Goal: Task Accomplishment & Management: Use online tool/utility

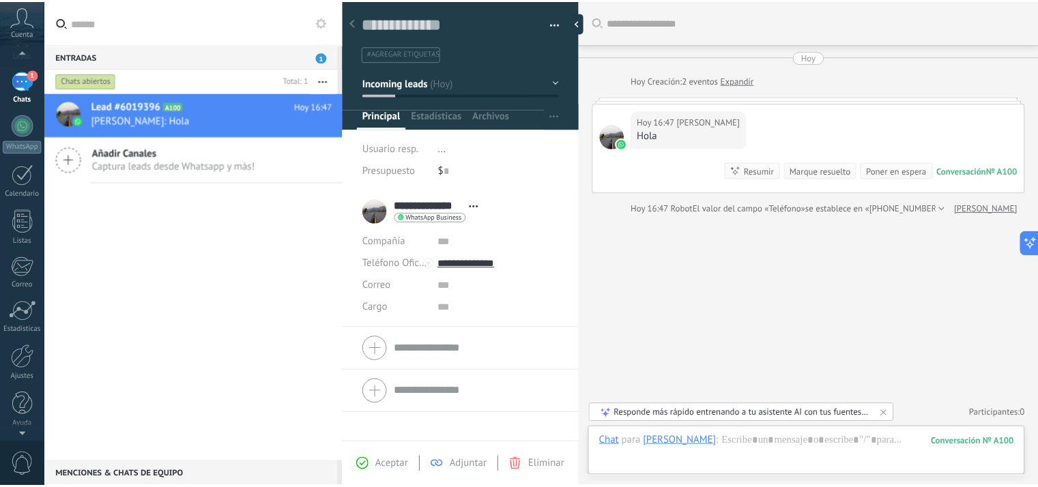
scroll to position [79, 0]
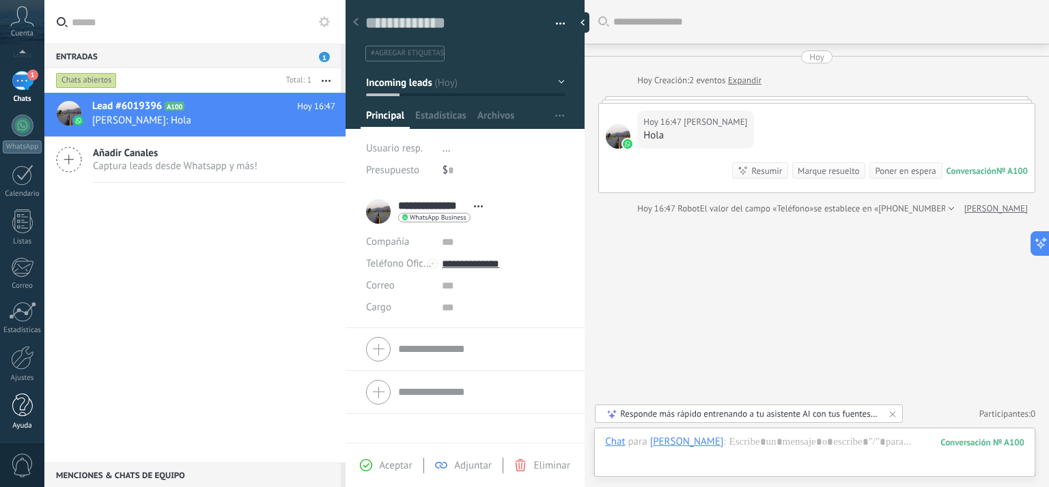
click at [22, 404] on div at bounding box center [22, 406] width 20 height 24
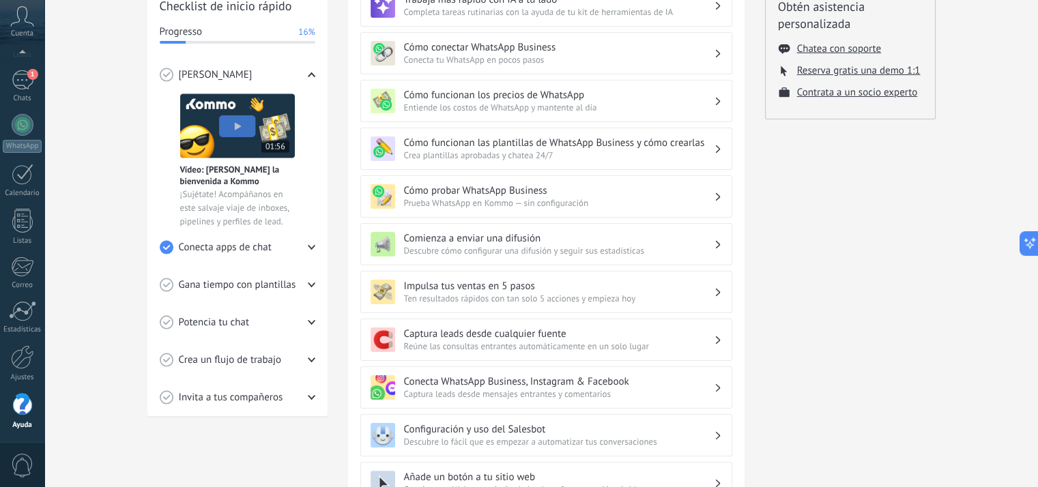
scroll to position [273, 0]
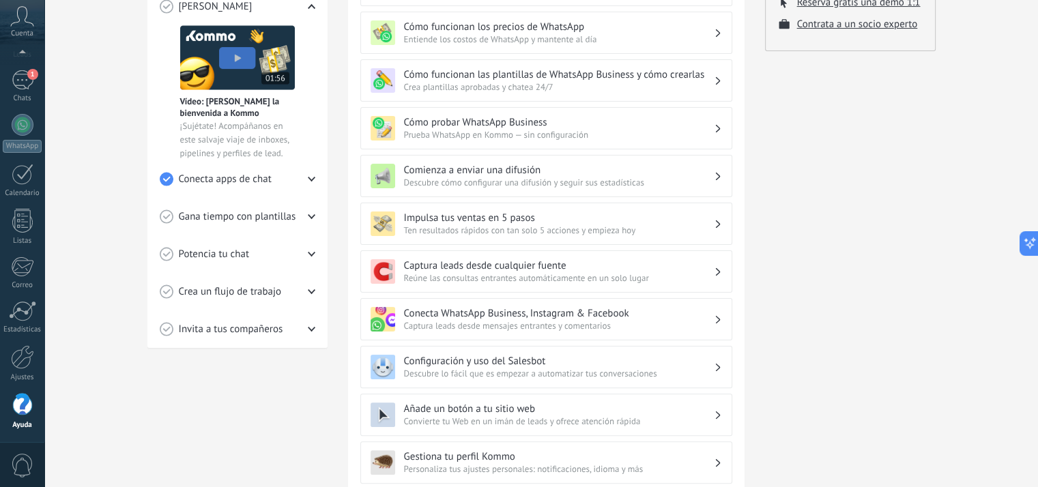
click at [488, 236] on div "Impulsa tus ventas en 5 pasos Ten resultados rápidos con tan solo 5 acciones y …" at bounding box center [546, 224] width 372 height 42
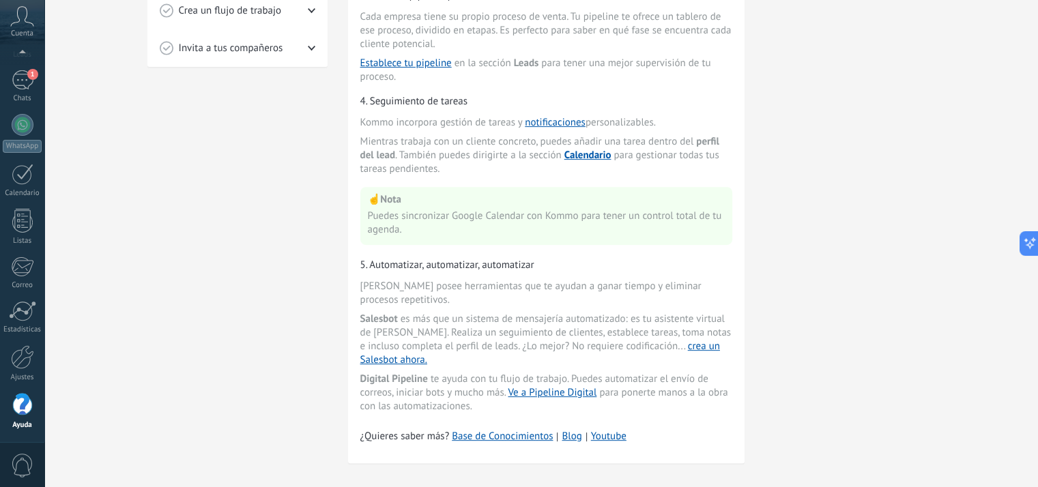
scroll to position [556, 0]
click at [393, 349] on link "crea un Salesbot ahora." at bounding box center [540, 351] width 360 height 27
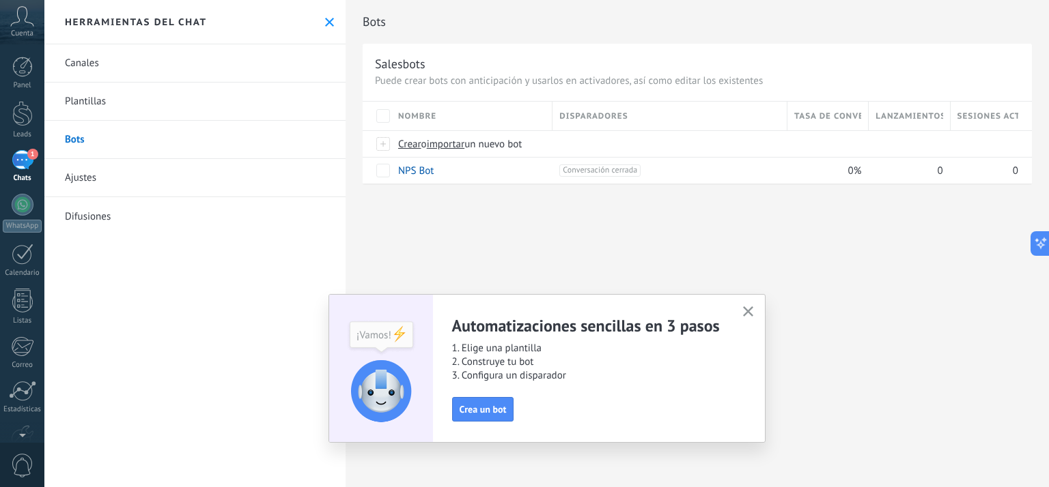
click at [746, 313] on use "button" at bounding box center [748, 312] width 10 height 10
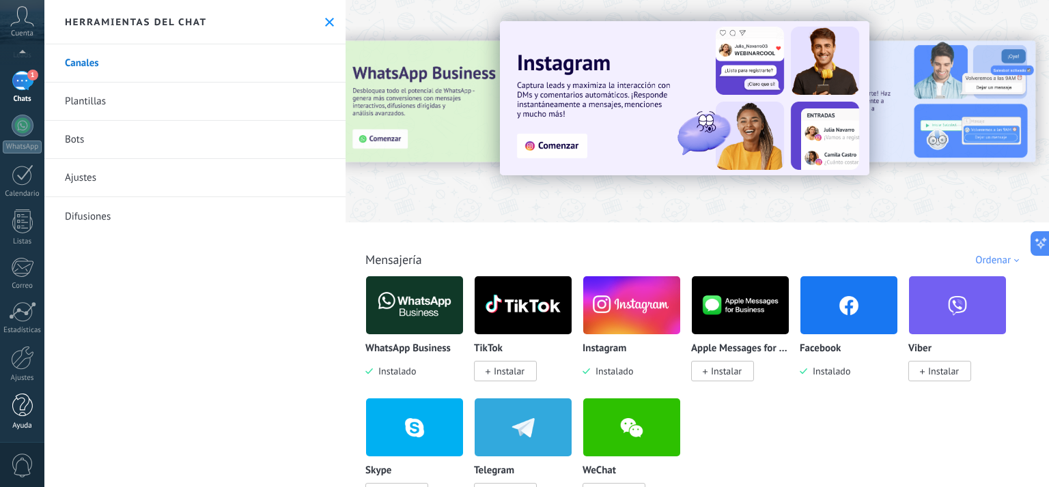
click at [20, 412] on div at bounding box center [22, 406] width 20 height 24
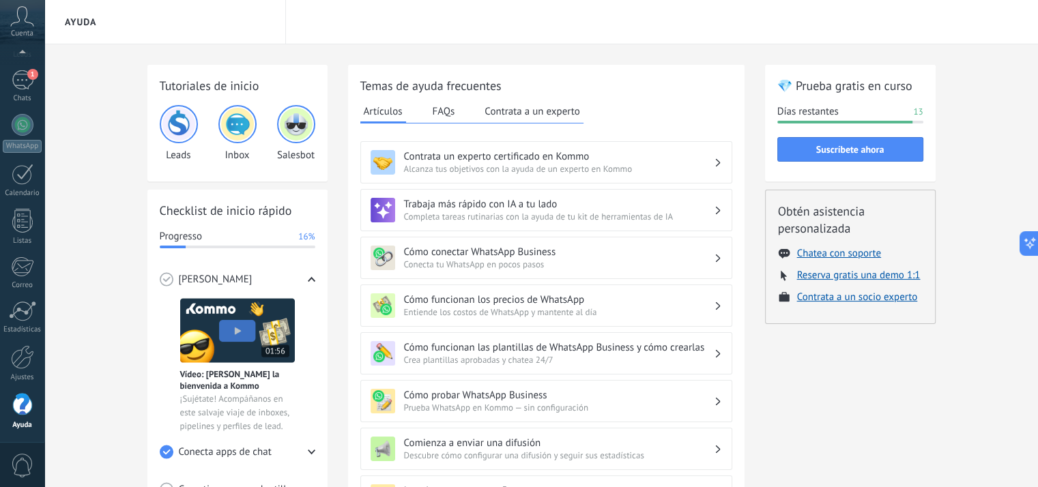
click at [233, 128] on img at bounding box center [237, 124] width 33 height 33
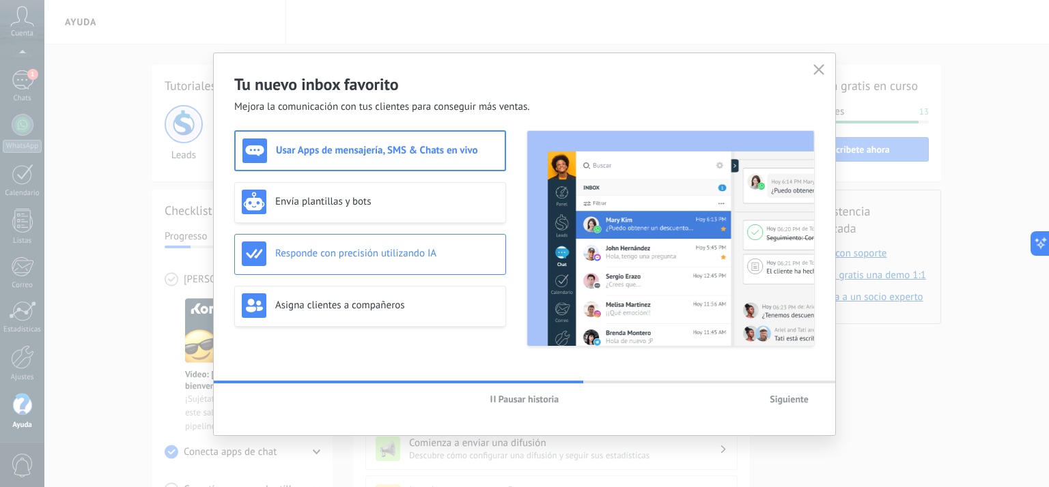
click at [327, 270] on div "Responde con precisión utilizando IA" at bounding box center [370, 254] width 272 height 41
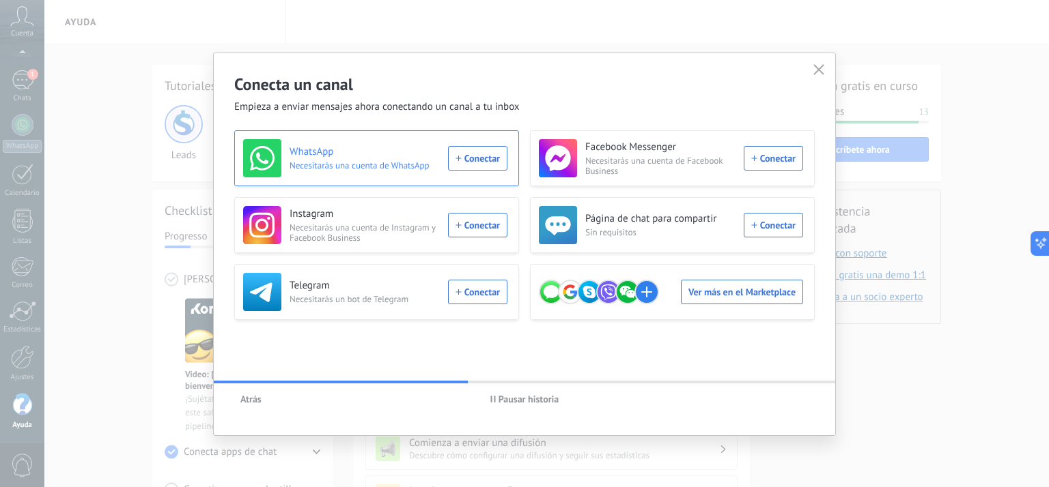
click at [320, 156] on h3 "WhatsApp" at bounding box center [364, 152] width 150 height 14
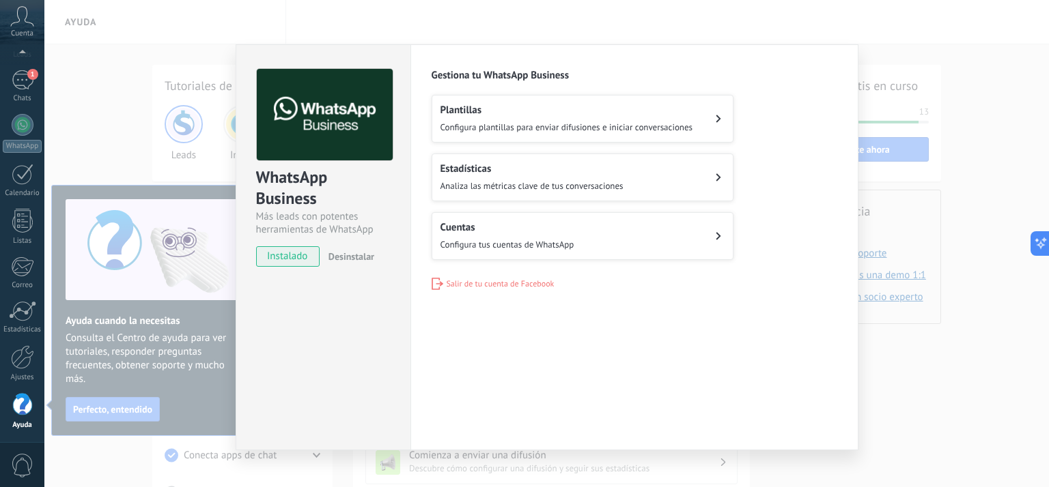
drag, startPoint x: 913, startPoint y: 117, endPoint x: 906, endPoint y: 133, distance: 17.1
click at [910, 127] on div "WhatsApp Business Más leads con potentes herramientas de WhatsApp instalado Des…" at bounding box center [546, 243] width 1004 height 487
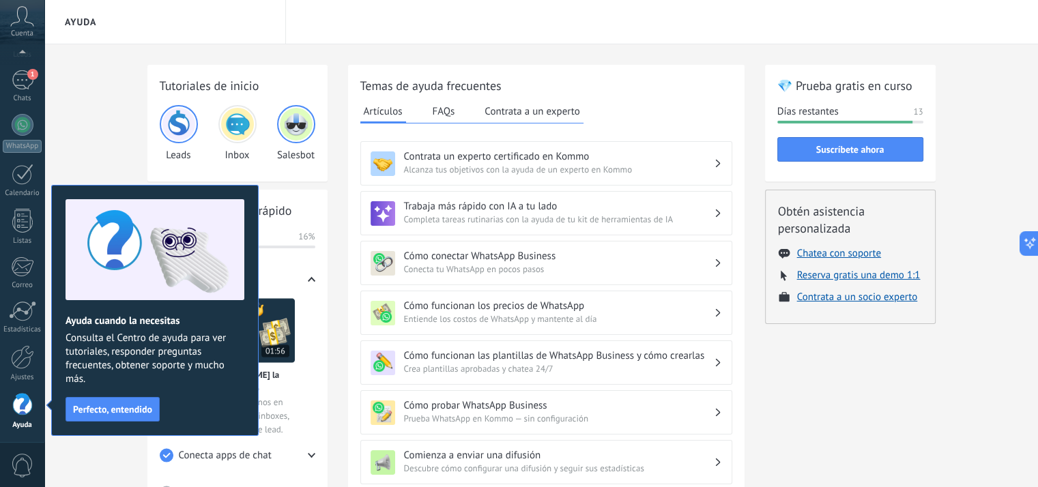
click at [19, 412] on div at bounding box center [22, 405] width 20 height 24
click at [842, 403] on div "💎 Prueba gratis en curso Días restantes 13 Suscríbete ahora Obtén asistencia pe…" at bounding box center [850, 458] width 171 height 786
click at [104, 410] on span "Perfecto, entendido" at bounding box center [112, 410] width 79 height 10
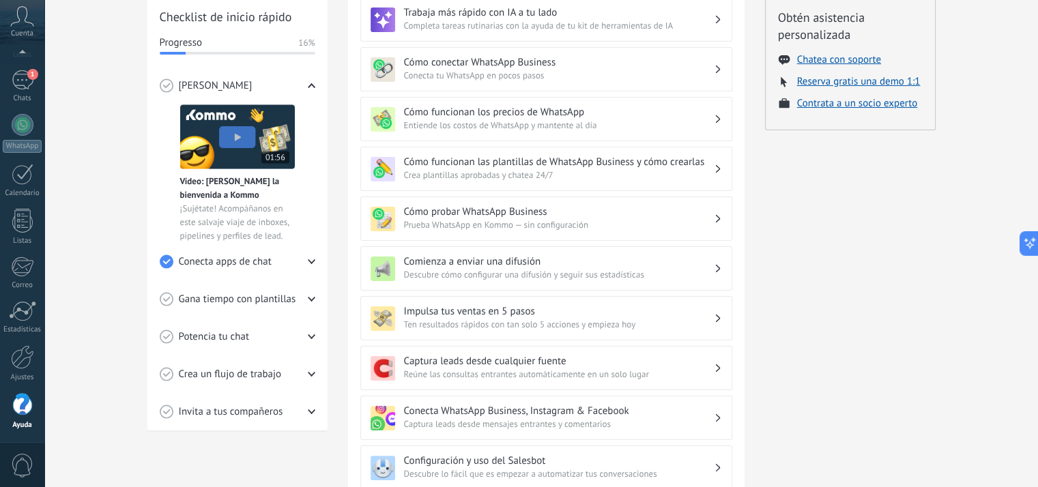
scroll to position [273, 0]
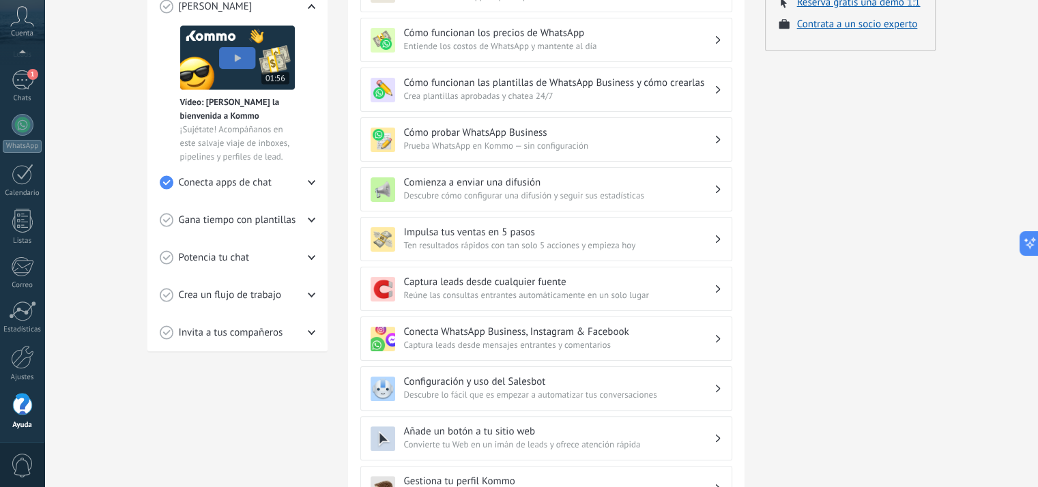
click at [309, 221] on icon at bounding box center [312, 220] width 8 height 8
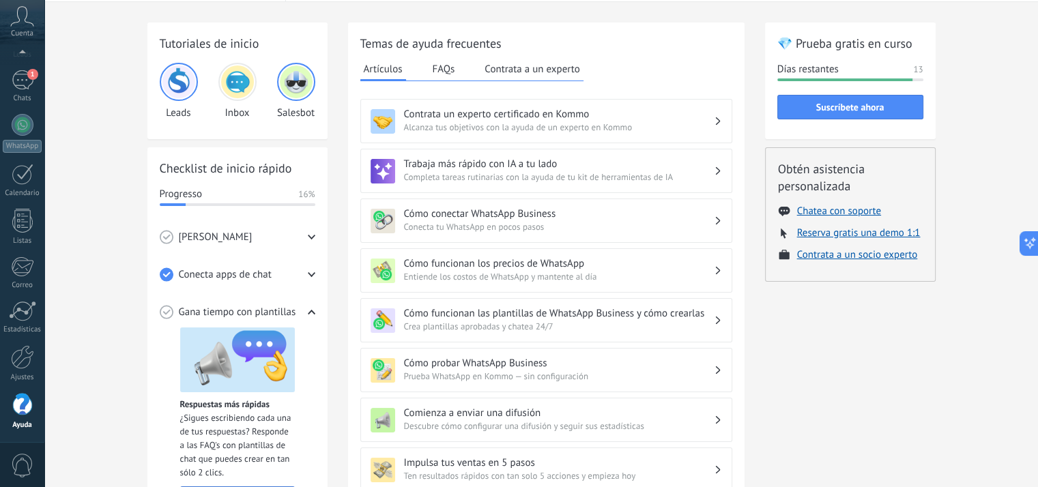
scroll to position [0, 0]
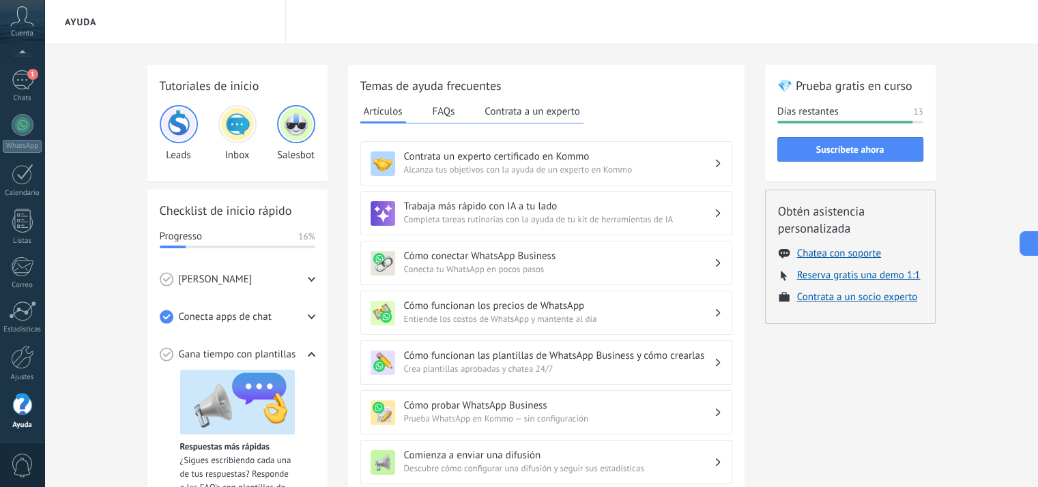
click at [19, 292] on div "Panel Leads 1 Chats WhatsApp Clientes" at bounding box center [22, 210] width 44 height 467
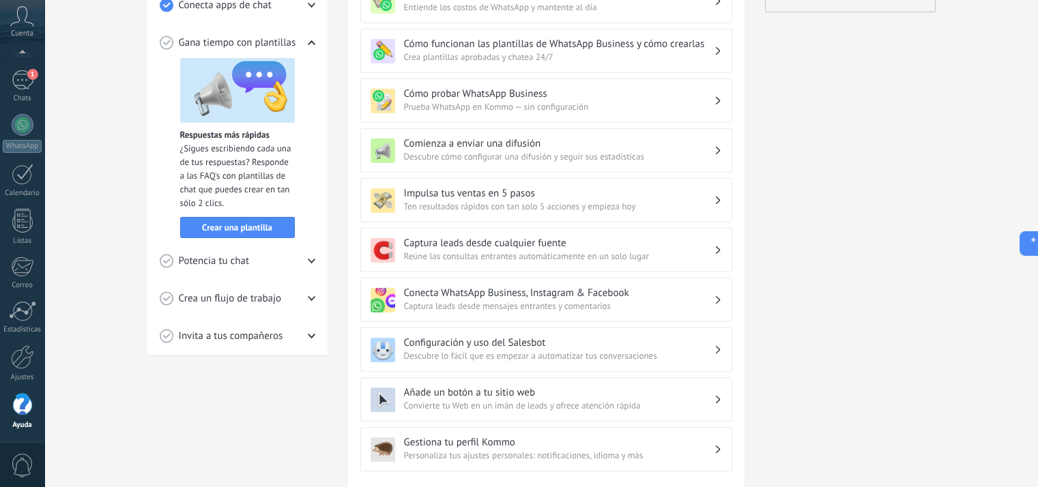
scroll to position [243, 0]
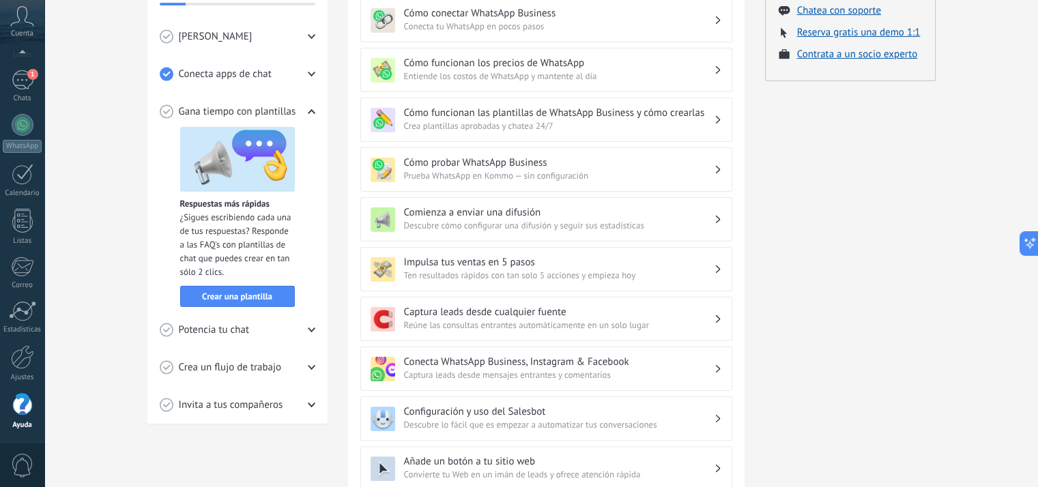
click at [236, 324] on span "Potencia tu chat" at bounding box center [214, 331] width 71 height 14
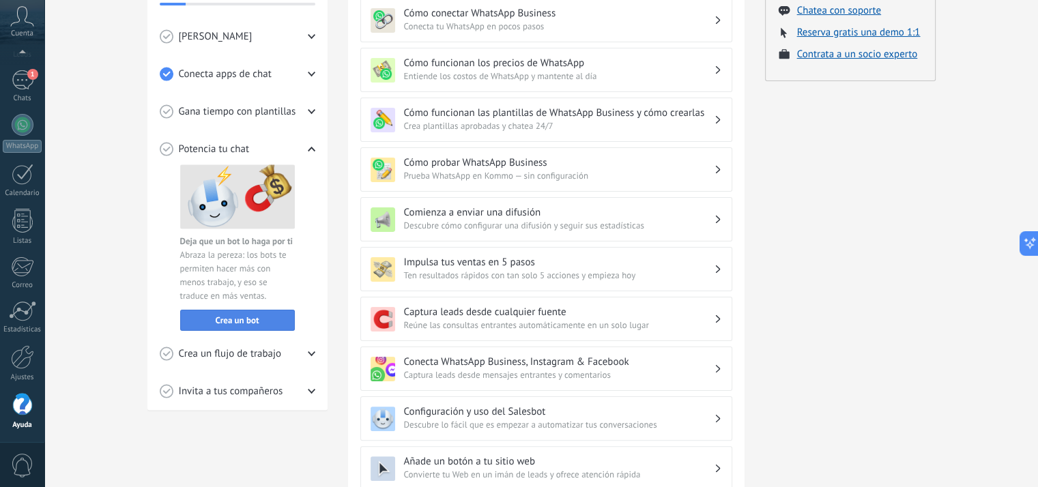
scroll to position [311, 0]
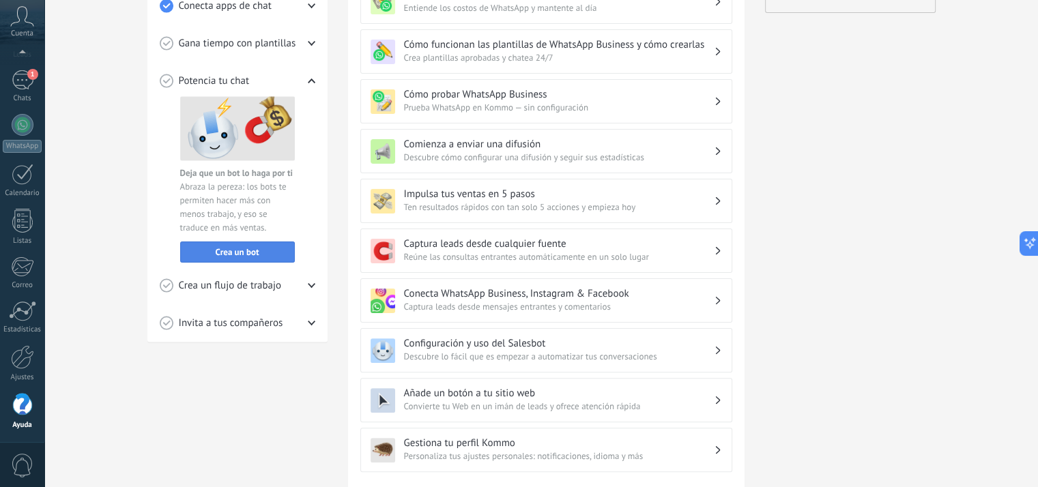
click at [268, 317] on span "Invita a tus compañeros" at bounding box center [231, 324] width 104 height 14
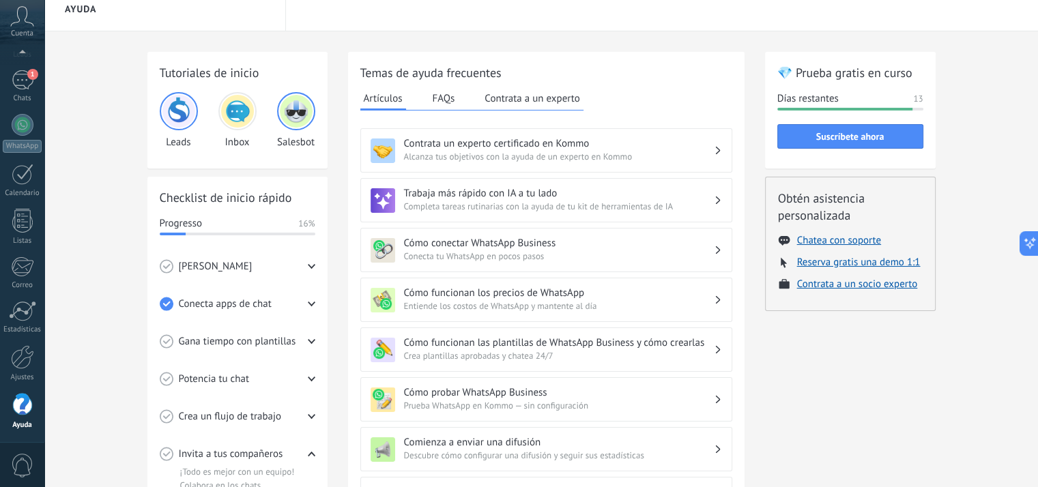
scroll to position [0, 0]
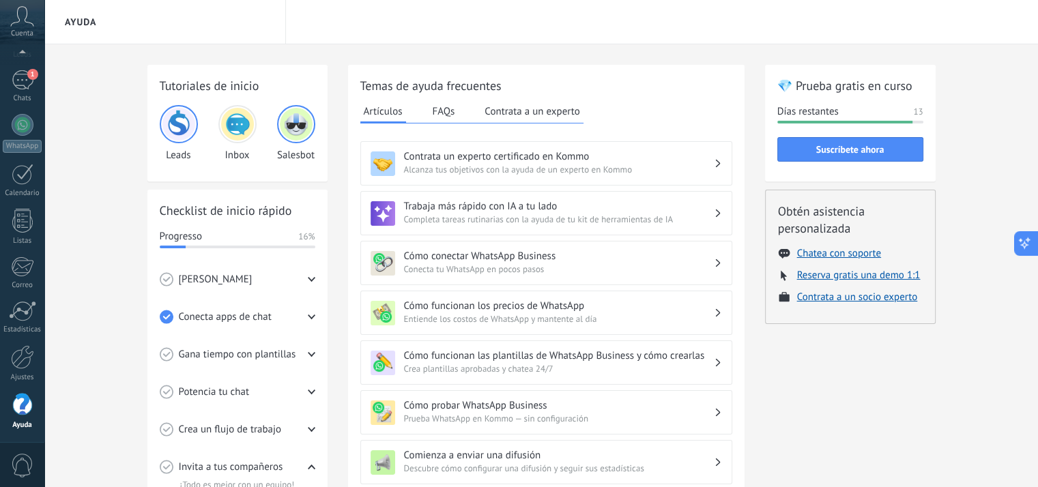
click at [1028, 242] on icon at bounding box center [1025, 244] width 14 height 14
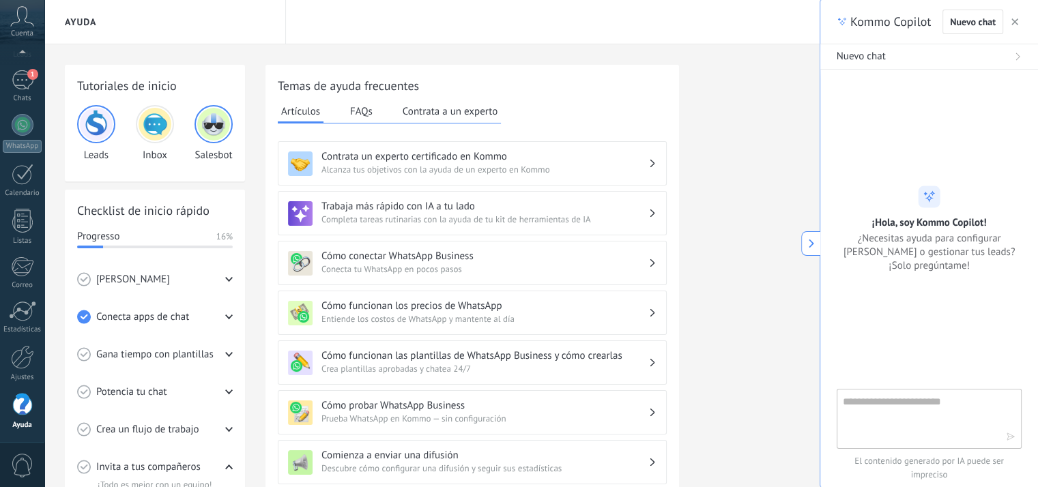
type textarea "**********"
click at [863, 414] on textarea at bounding box center [920, 418] width 154 height 49
type textarea "**********"
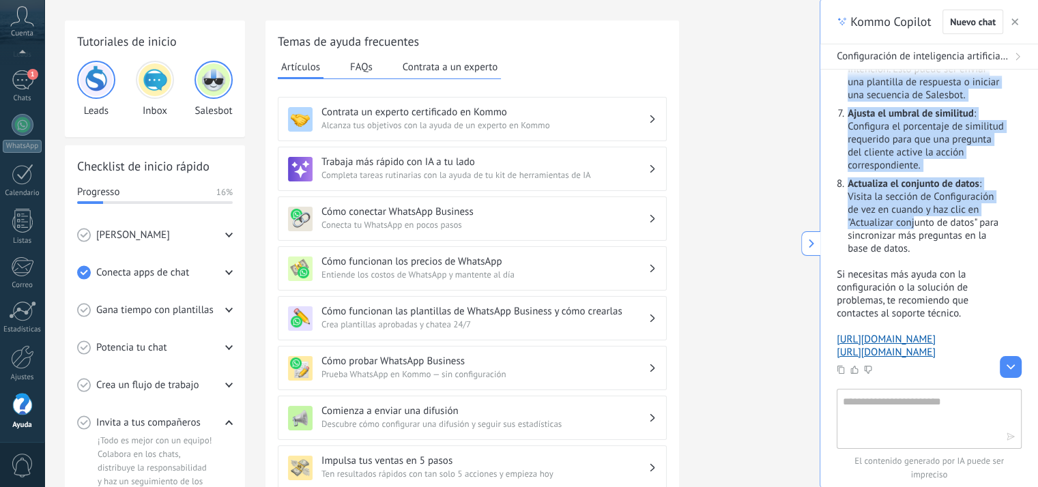
scroll to position [778, 0]
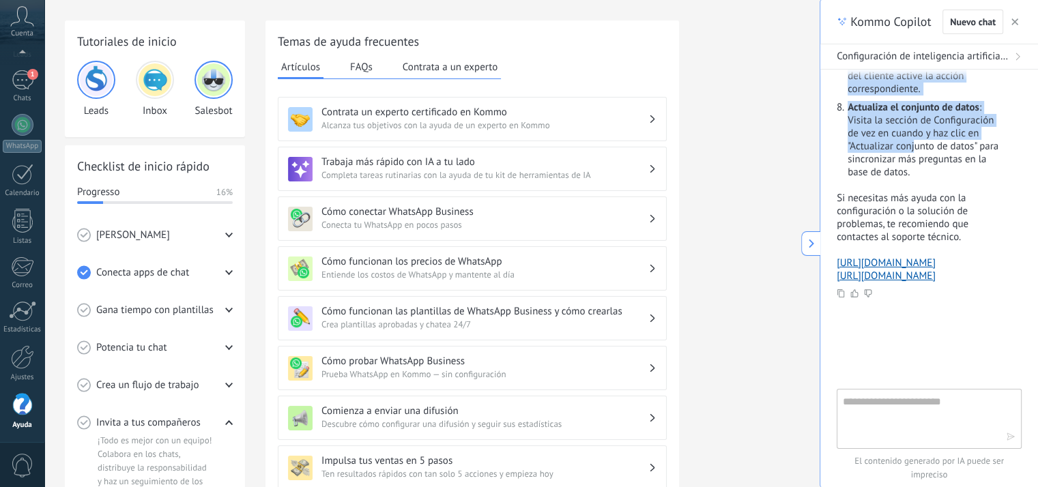
drag, startPoint x: 836, startPoint y: 158, endPoint x: 937, endPoint y: 279, distance: 157.1
copy div "Lore ipsumdolor si ametconsecte adipiscing eli SeddoEiu te Incid, utlab etdol m…"
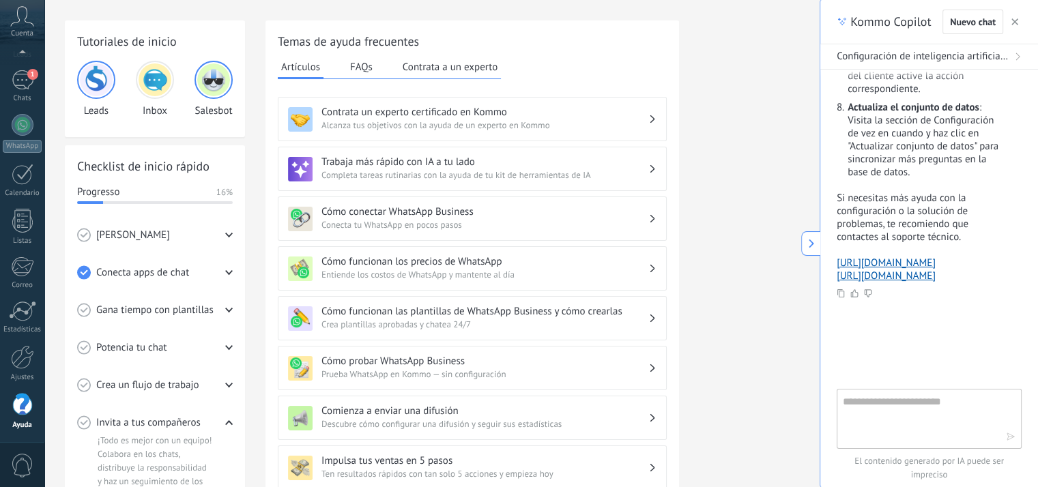
click at [739, 46] on div "Tutoriales de inicio Leads Inbox Salesbot Checklist de inicio rápido Progresso …" at bounding box center [459, 448] width 789 height 857
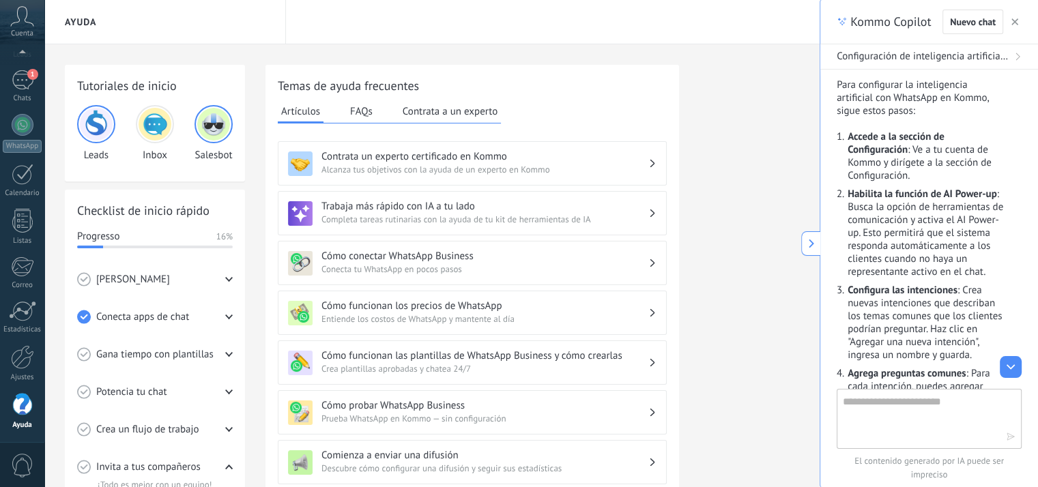
scroll to position [137, 0]
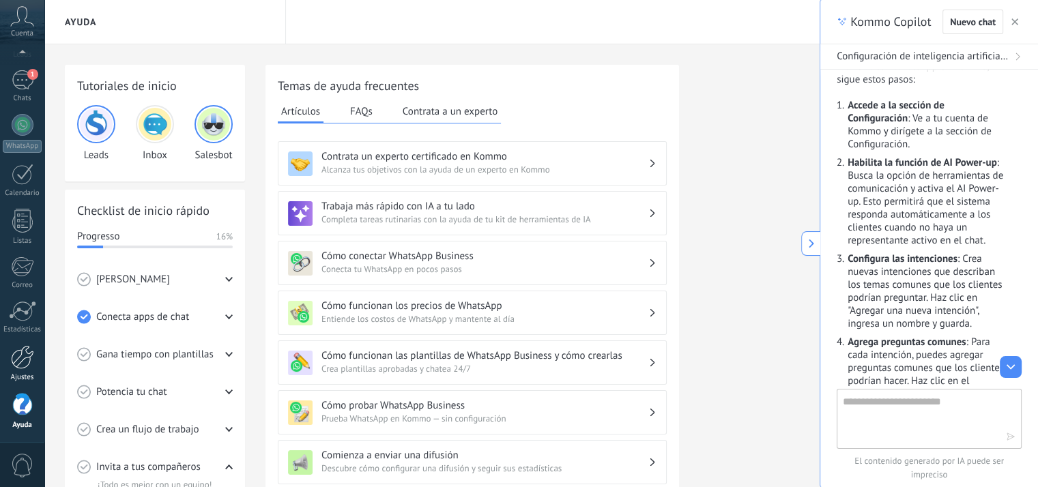
click at [22, 366] on div at bounding box center [22, 357] width 23 height 24
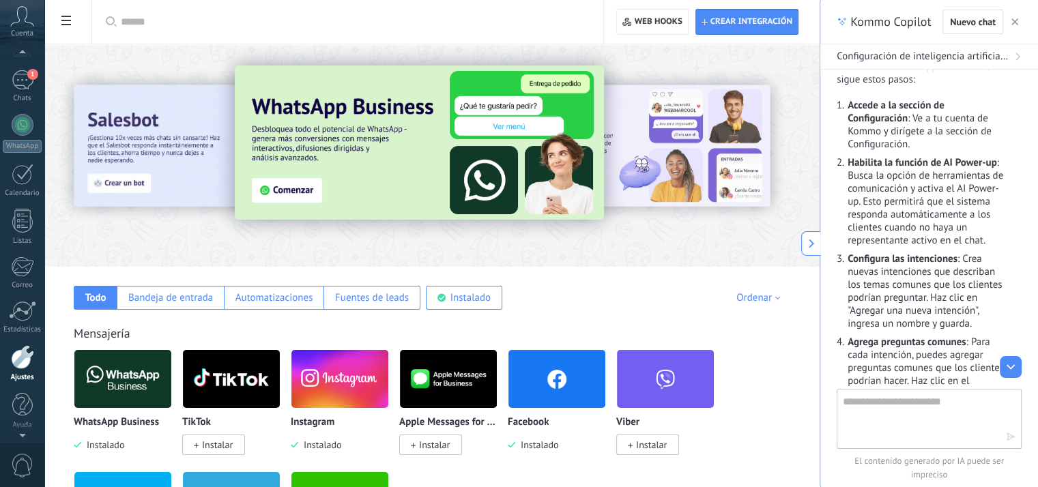
scroll to position [71, 0]
click at [18, 37] on span "Cuenta" at bounding box center [22, 33] width 23 height 9
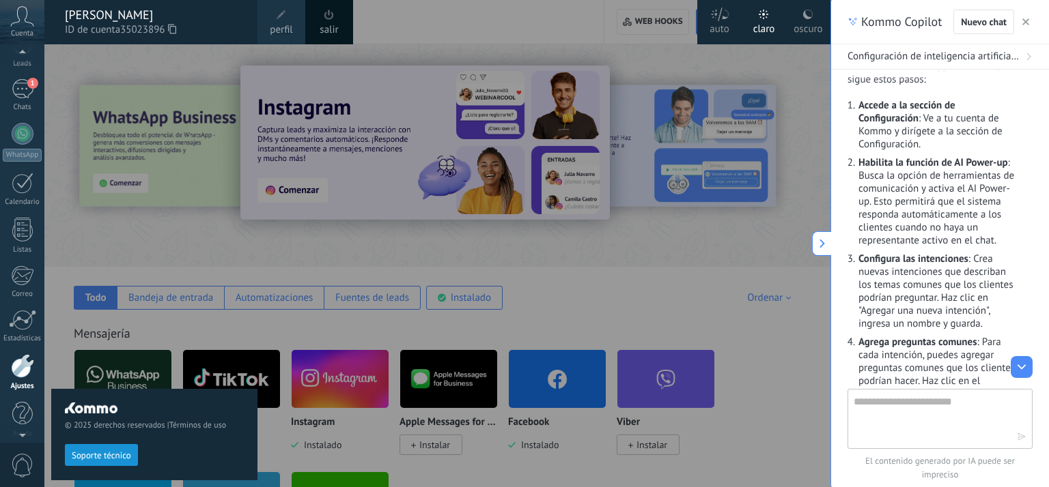
click at [18, 37] on span "Cuenta" at bounding box center [22, 33] width 23 height 9
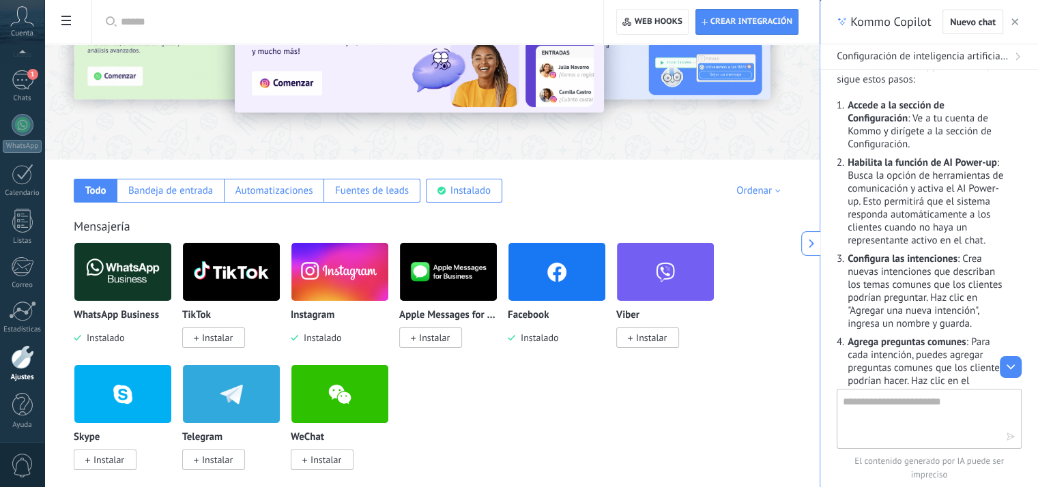
scroll to position [137, 0]
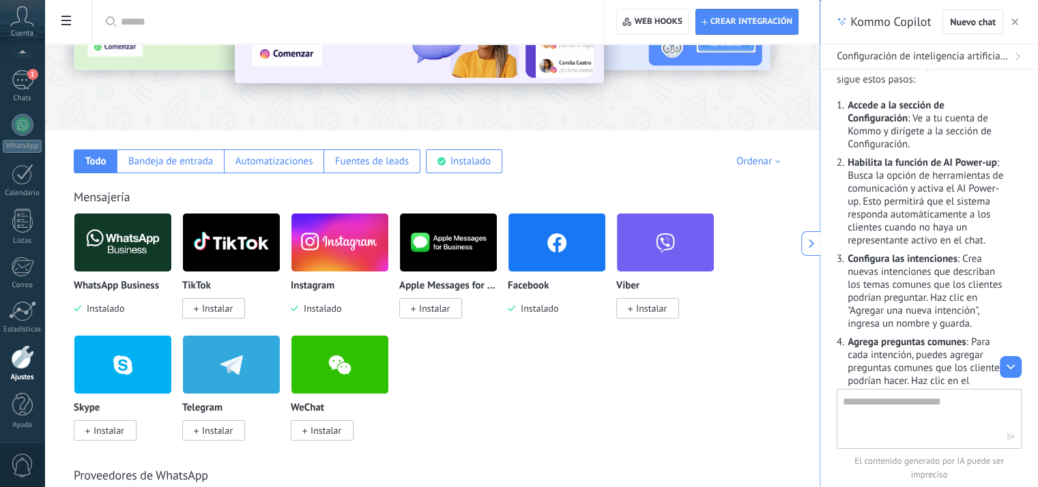
click at [23, 465] on span "0" at bounding box center [22, 466] width 23 height 24
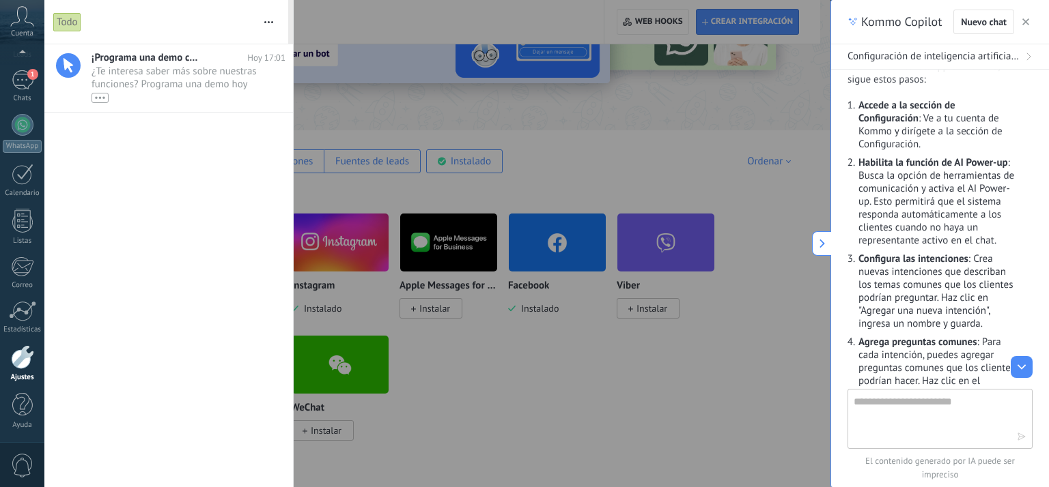
click at [23, 465] on span "0" at bounding box center [22, 466] width 23 height 24
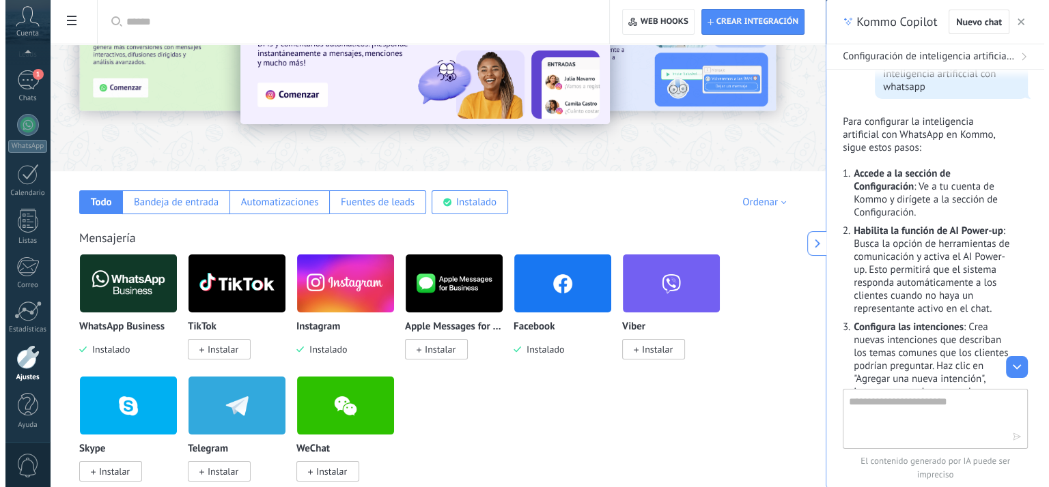
scroll to position [0, 0]
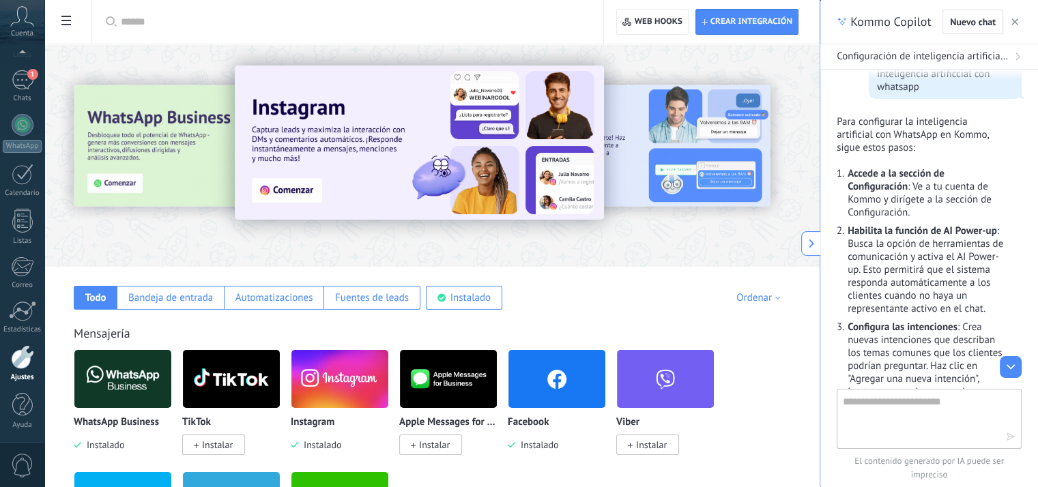
click at [68, 21] on use at bounding box center [66, 21] width 10 height 10
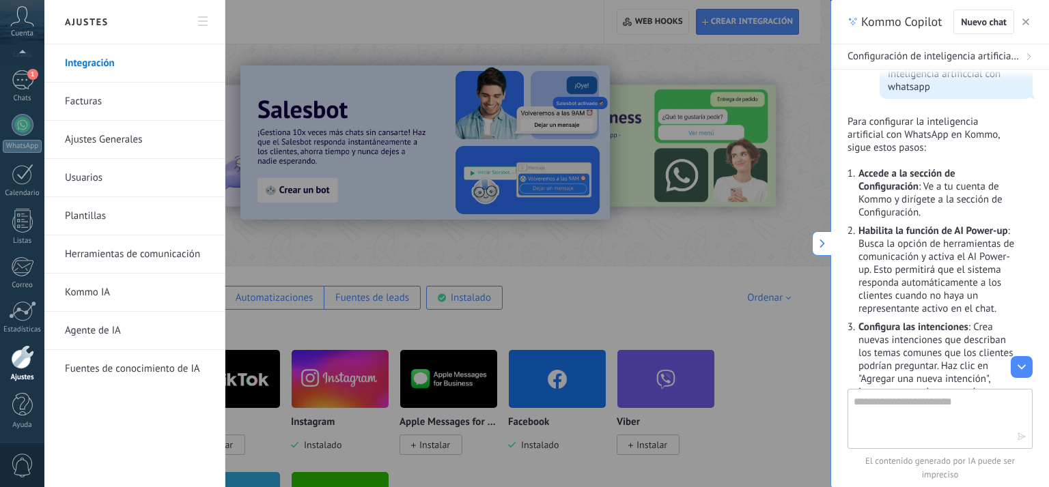
click at [117, 329] on link "Agente de IA" at bounding box center [138, 331] width 146 height 38
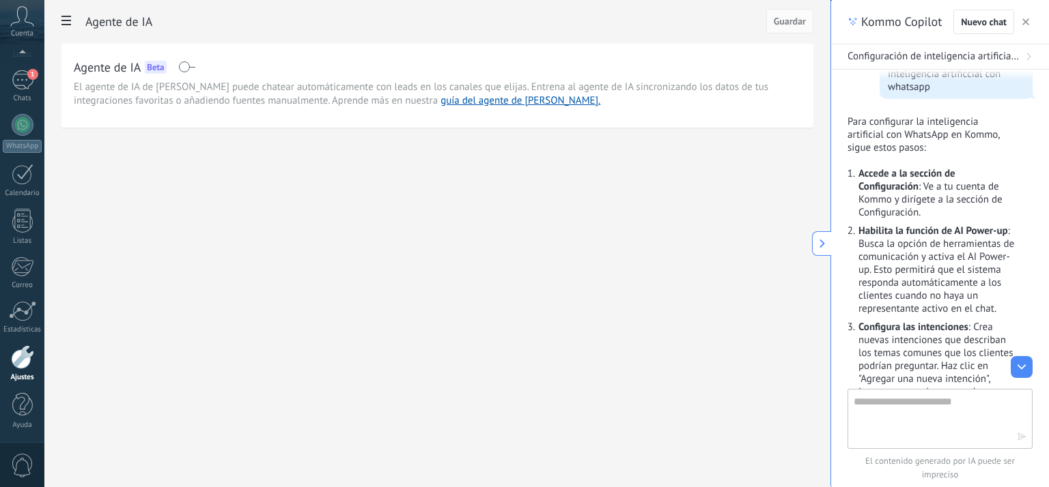
click at [440, 106] on link "guía del agente de [PERSON_NAME]." at bounding box center [520, 100] width 160 height 13
click at [191, 68] on span at bounding box center [186, 66] width 17 height 11
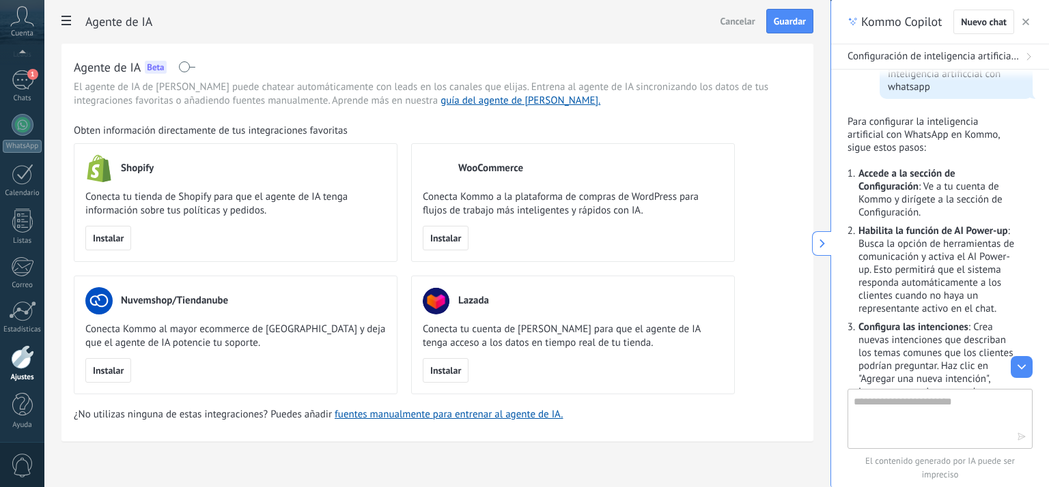
click at [184, 66] on span at bounding box center [186, 66] width 17 height 11
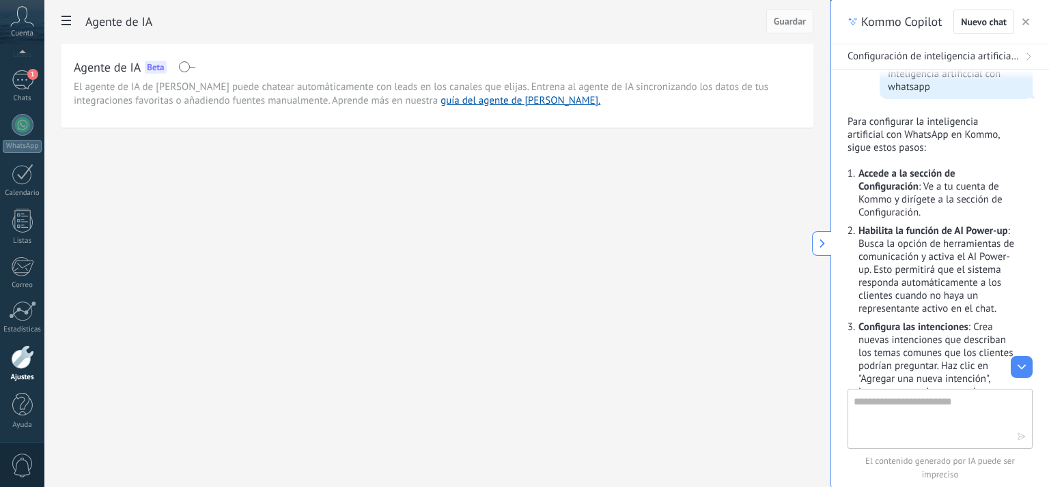
click at [61, 24] on icon at bounding box center [66, 21] width 10 height 10
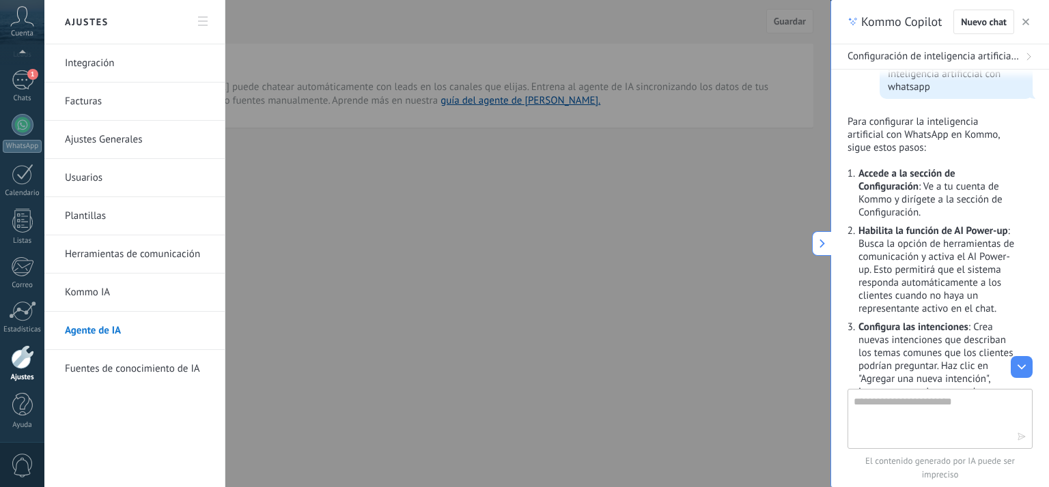
click at [121, 281] on link "Kommo IA" at bounding box center [138, 293] width 146 height 38
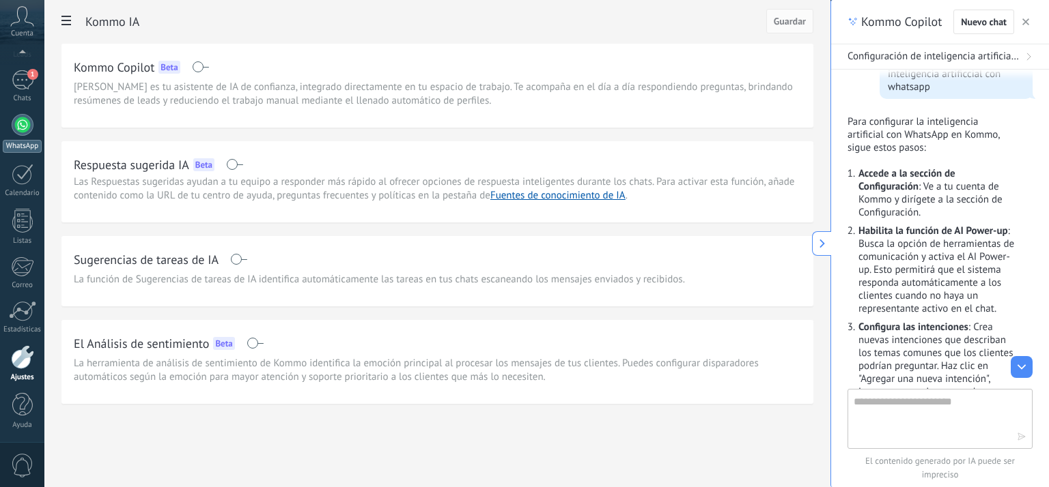
click at [20, 134] on div at bounding box center [23, 125] width 22 height 22
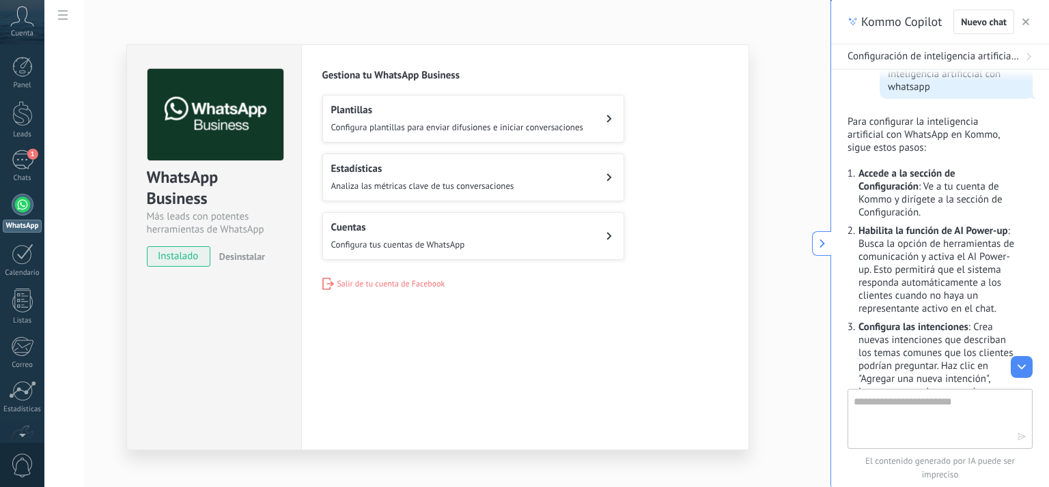
click at [496, 245] on button "Cuentas Configura tus cuentas de WhatsApp" at bounding box center [473, 236] width 302 height 48
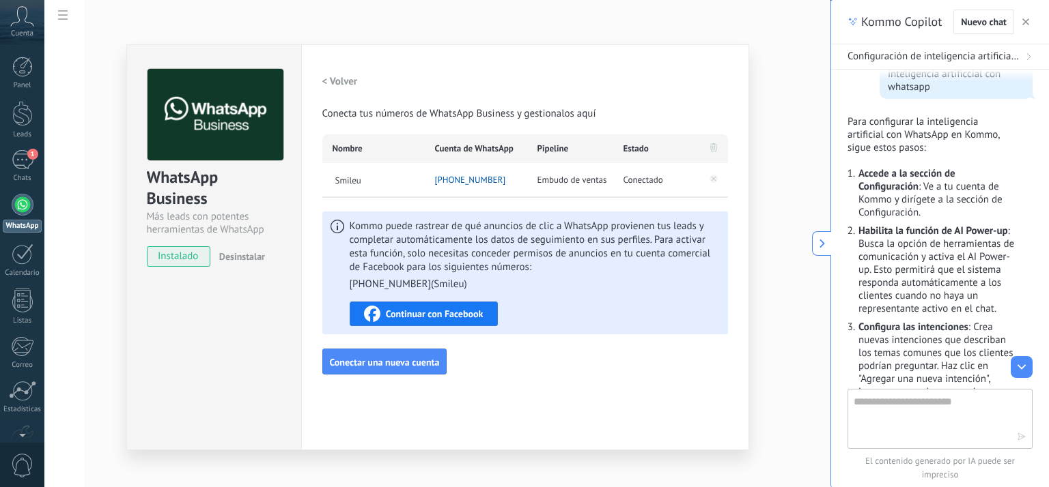
click at [437, 317] on span "Continuar con Facebook" at bounding box center [435, 314] width 98 height 10
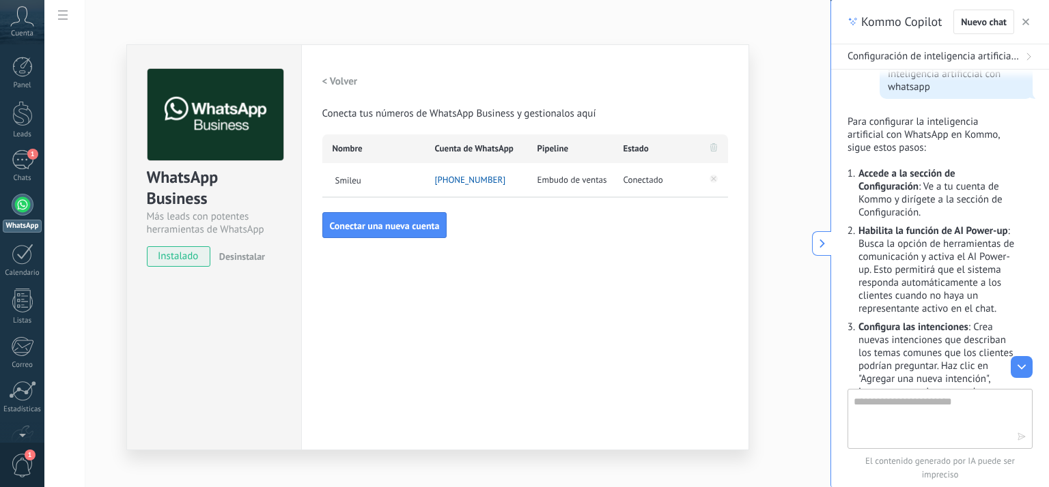
click at [568, 183] on span "Embudo de ventas" at bounding box center [572, 180] width 70 height 14
click at [823, 244] on use at bounding box center [821, 244] width 5 height 9
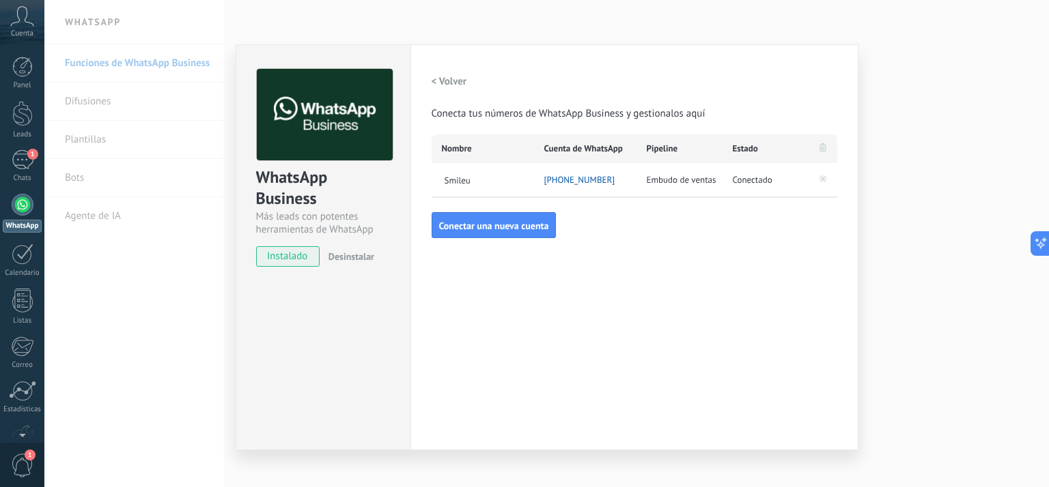
click at [978, 227] on div "WhatsApp Business Más leads con potentes herramientas de WhatsApp instalado Des…" at bounding box center [546, 243] width 1004 height 487
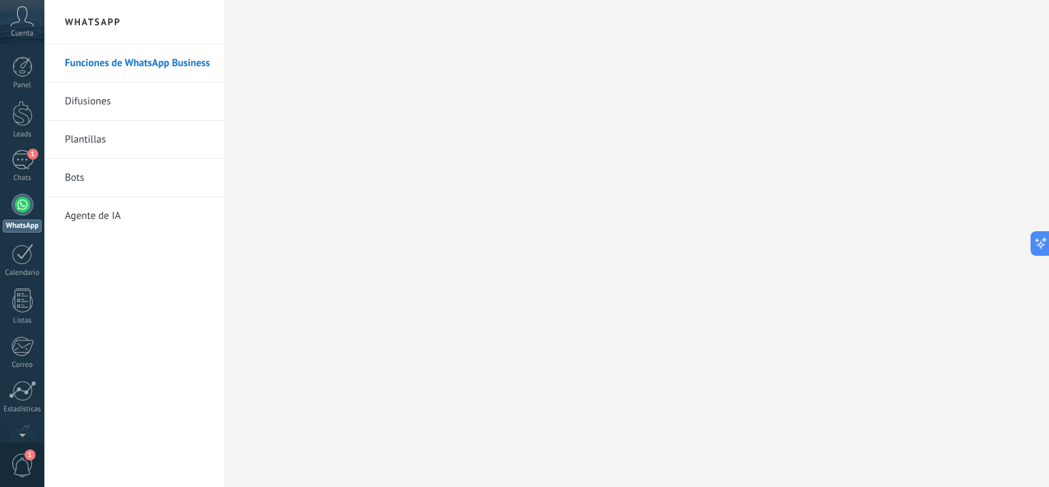
click at [109, 105] on link "Difusiones" at bounding box center [138, 102] width 146 height 38
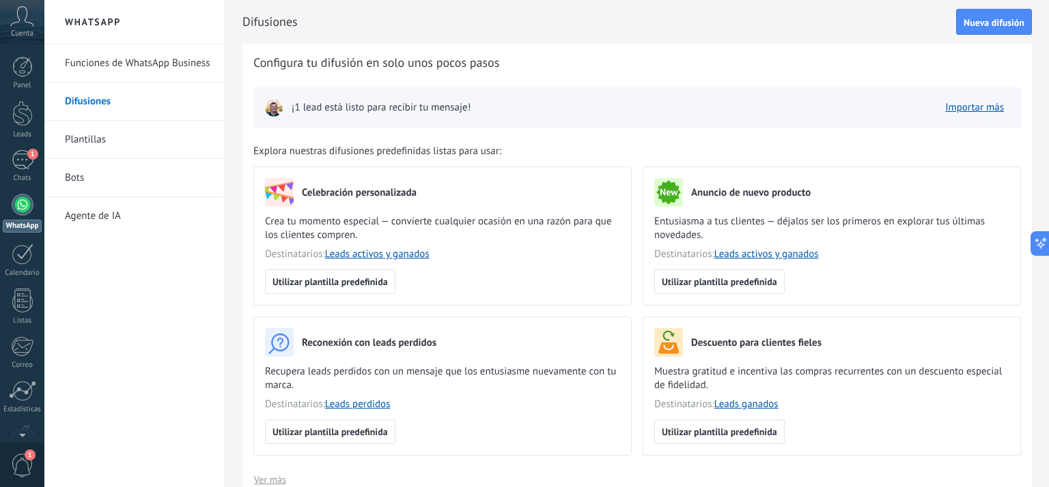
click at [101, 195] on link "Bots" at bounding box center [138, 178] width 146 height 38
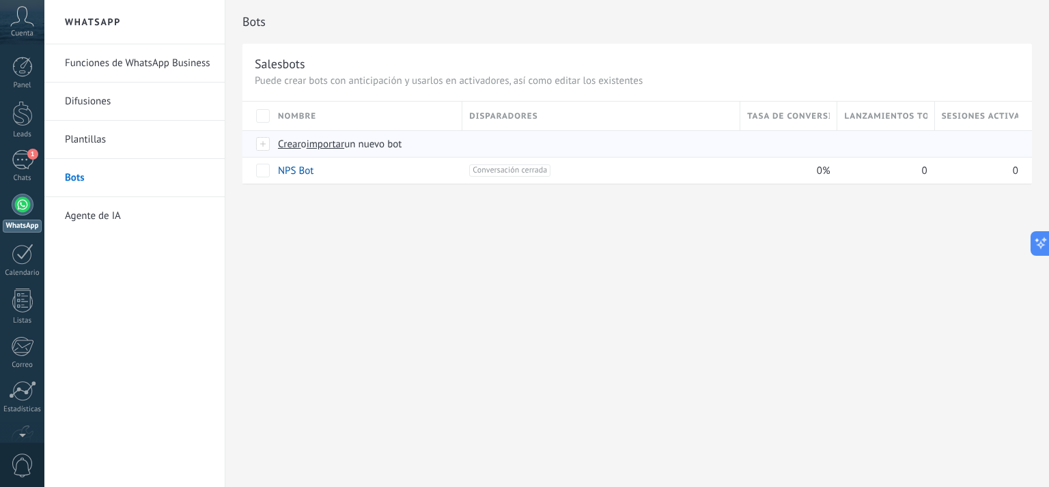
click at [298, 147] on span "Crear" at bounding box center [289, 144] width 23 height 13
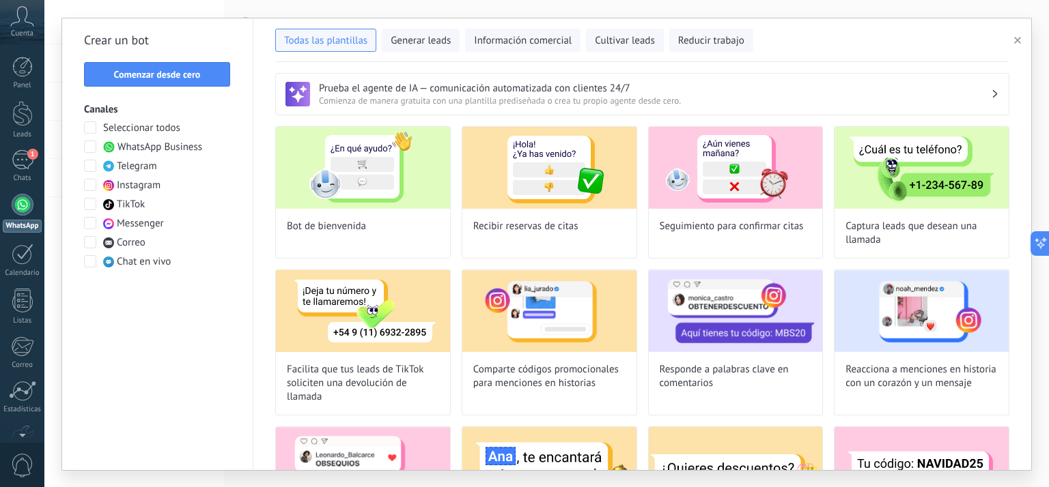
click at [91, 145] on span at bounding box center [90, 147] width 12 height 12
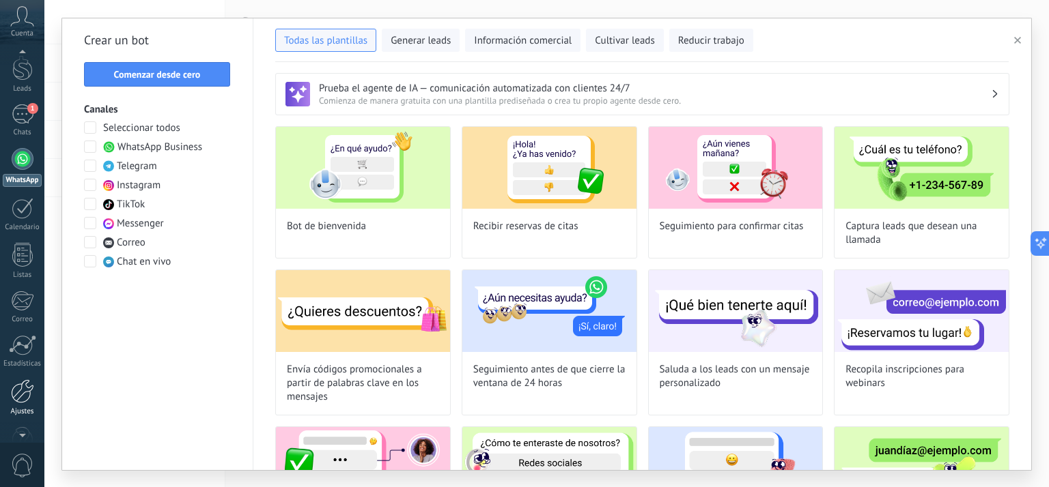
scroll to position [57, 0]
click at [27, 393] on link "Ajustes" at bounding box center [22, 387] width 44 height 37
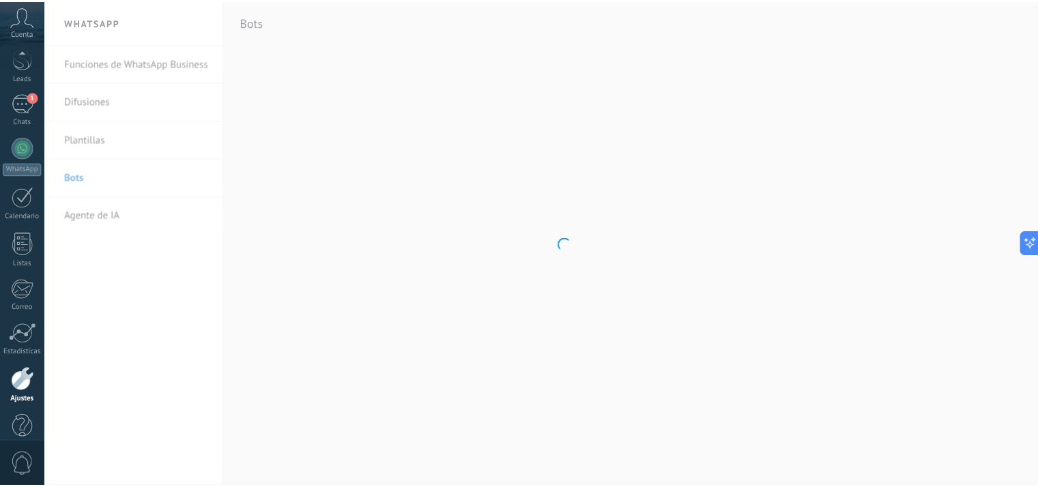
scroll to position [80, 0]
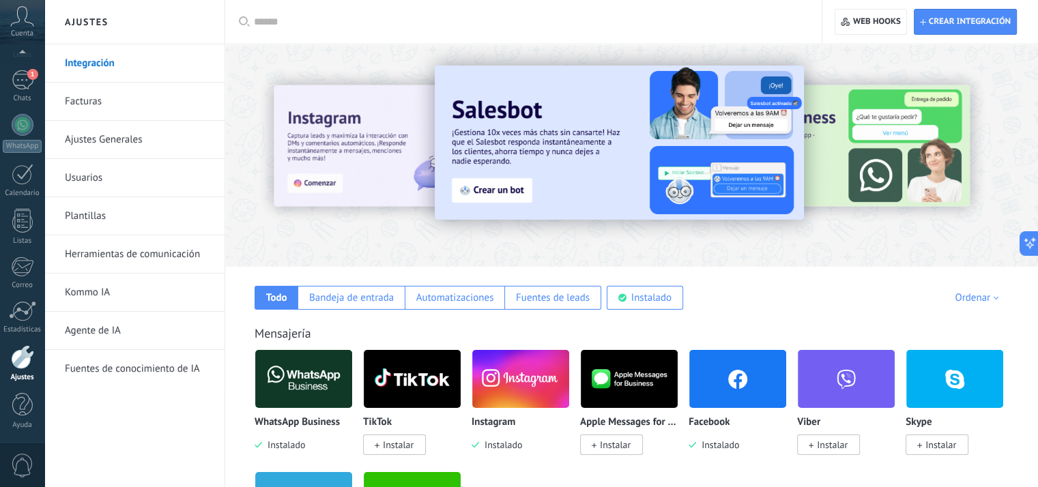
click at [186, 252] on link "Herramientas de comunicación" at bounding box center [138, 255] width 146 height 38
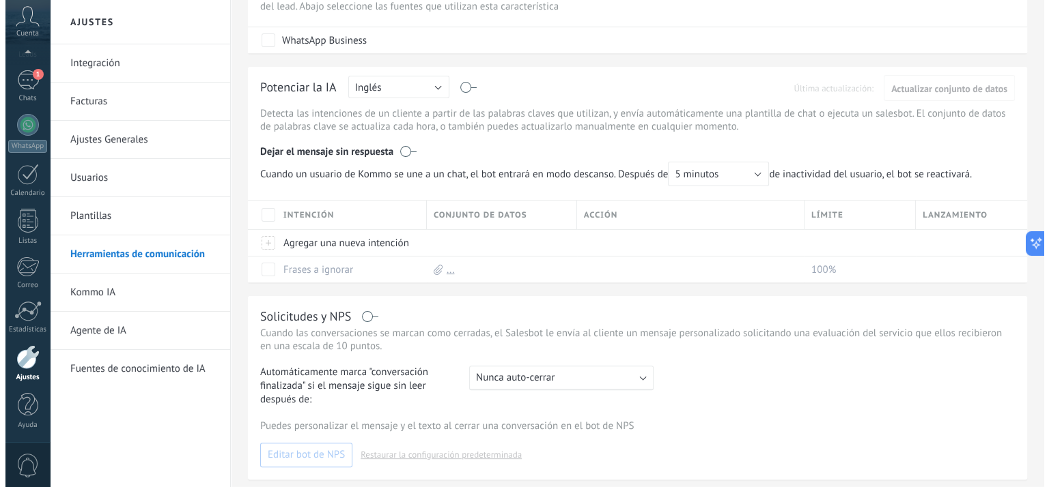
scroll to position [292, 0]
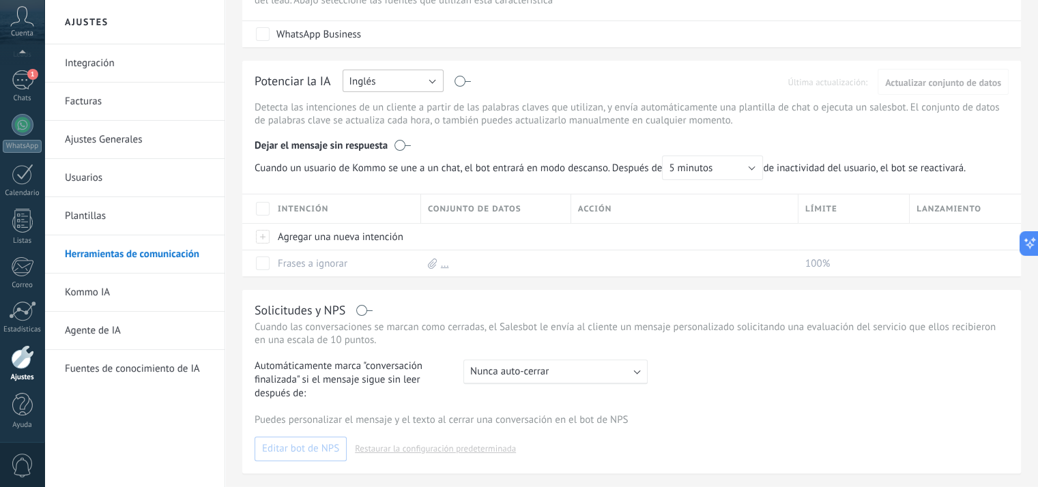
click at [403, 77] on button "Inglés" at bounding box center [393, 81] width 101 height 23
click at [384, 134] on span "Español" at bounding box center [387, 128] width 104 height 13
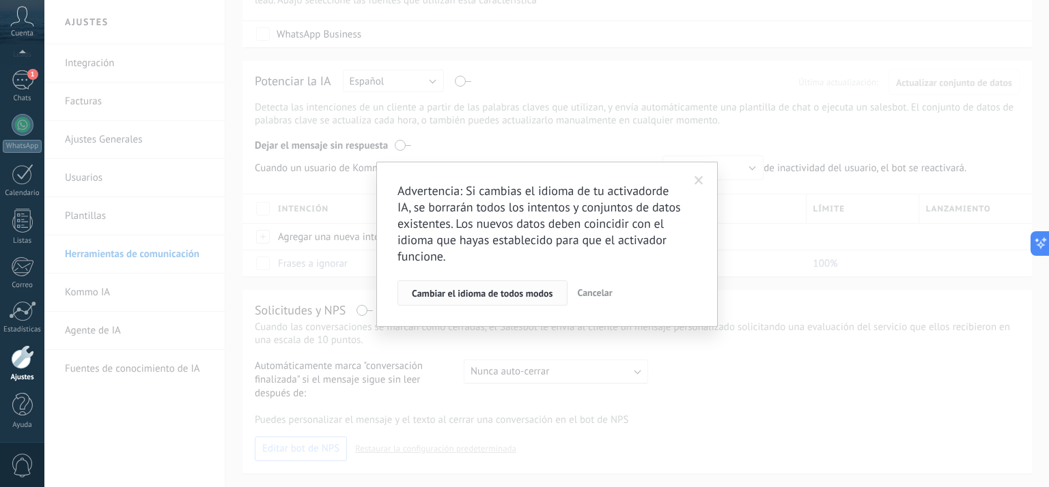
click at [482, 284] on button "Cambiar el idioma de todos modos" at bounding box center [482, 294] width 170 height 26
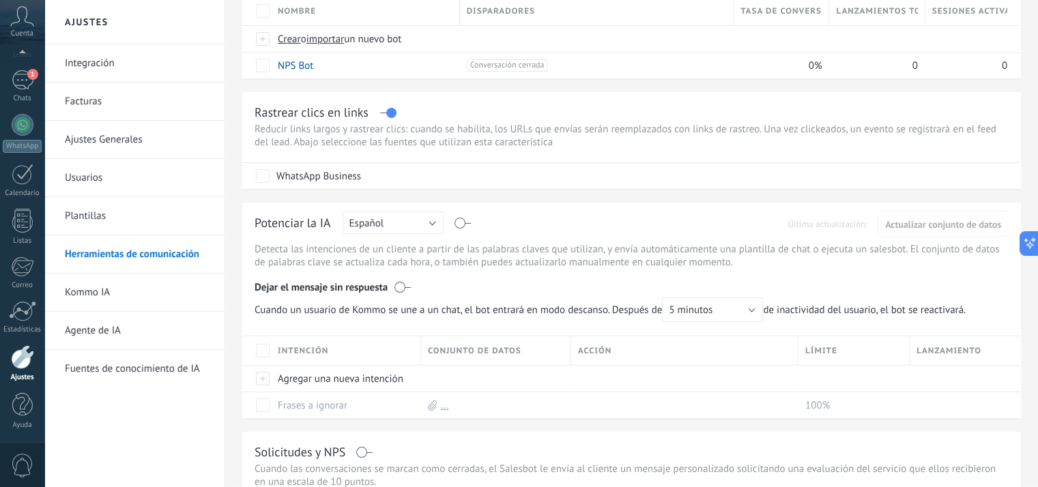
scroll to position [150, 0]
click at [19, 403] on div at bounding box center [22, 405] width 20 height 24
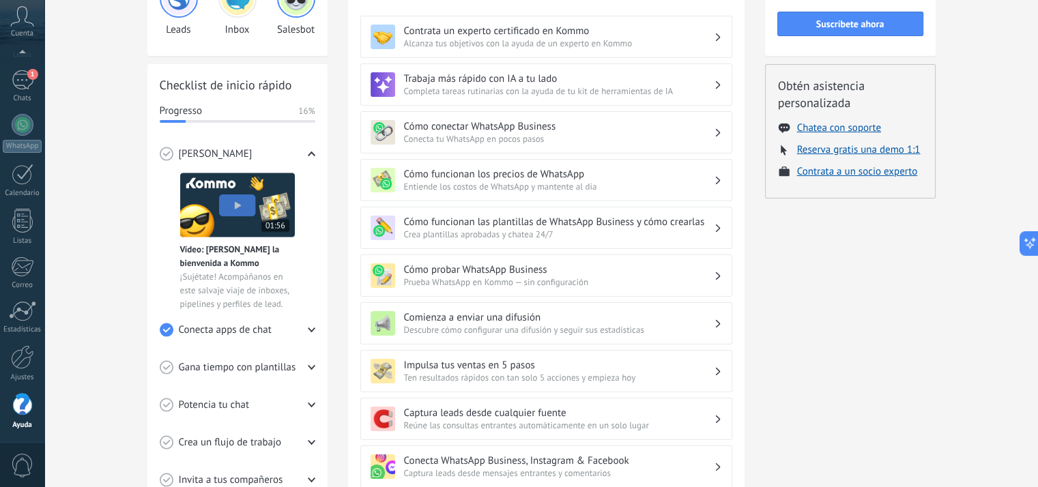
scroll to position [130, 0]
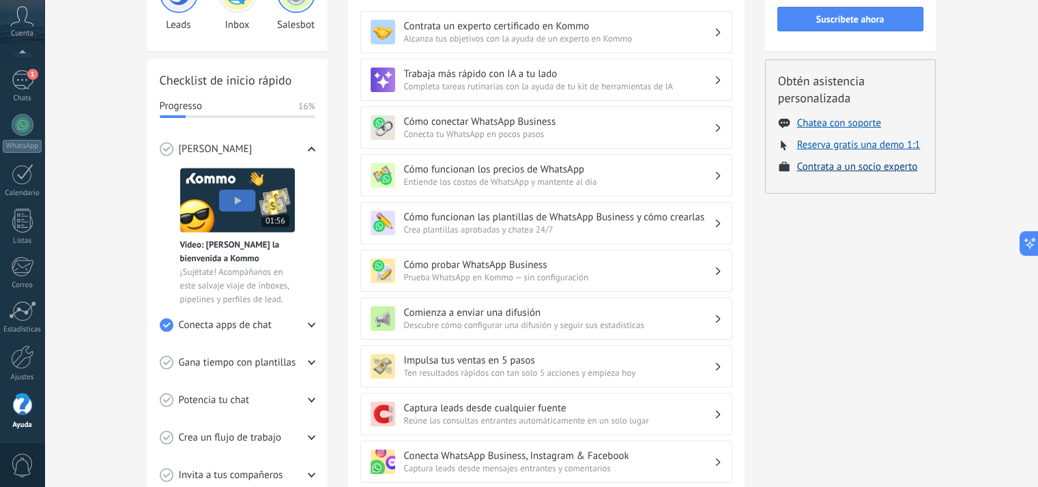
click at [900, 169] on button "Contrata a un socio experto" at bounding box center [857, 166] width 121 height 13
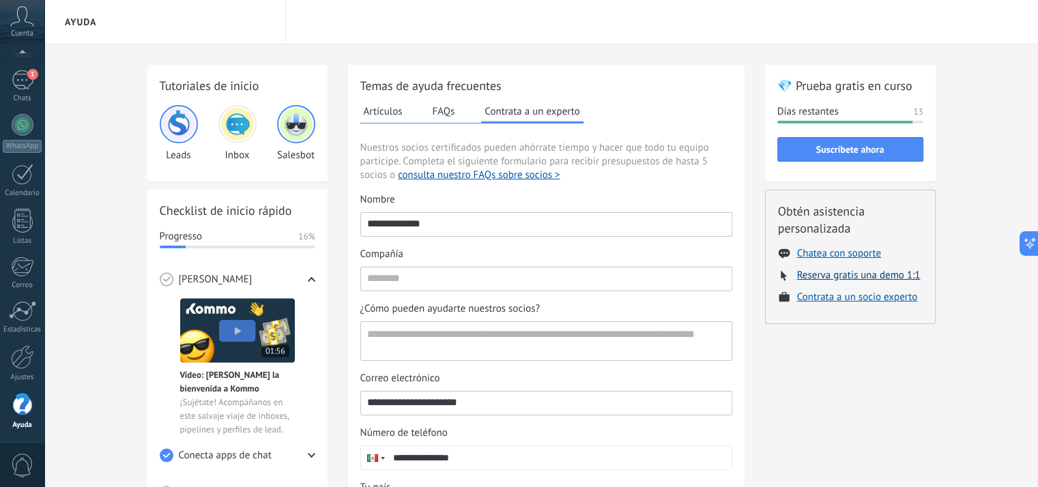
click at [908, 277] on button "Reserva gratis una demo 1:1" at bounding box center [859, 275] width 124 height 13
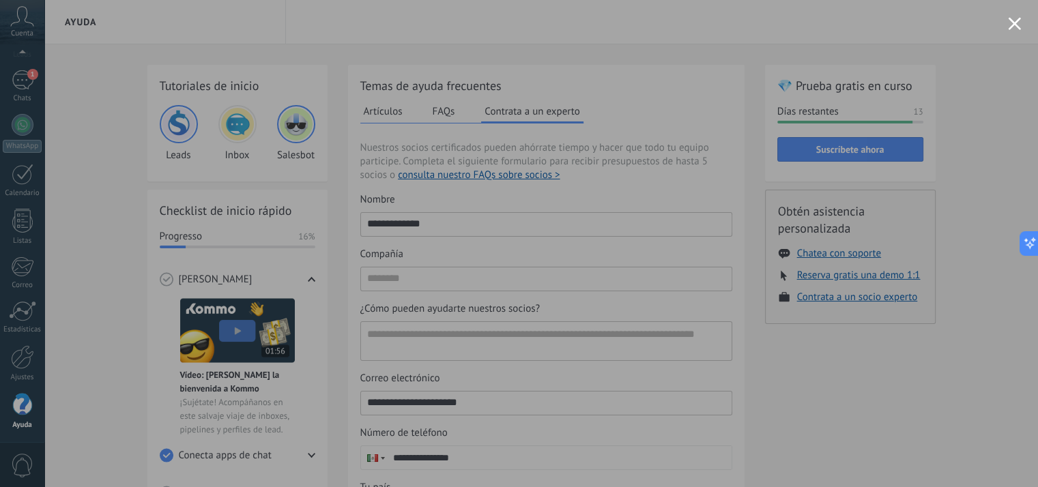
click at [1013, 22] on button "Close modal" at bounding box center [1014, 23] width 13 height 13
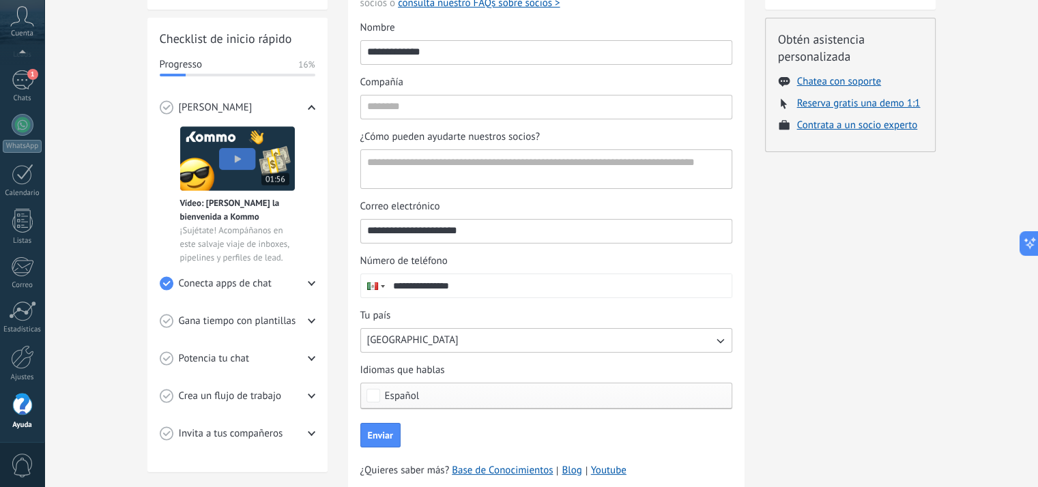
scroll to position [218, 0]
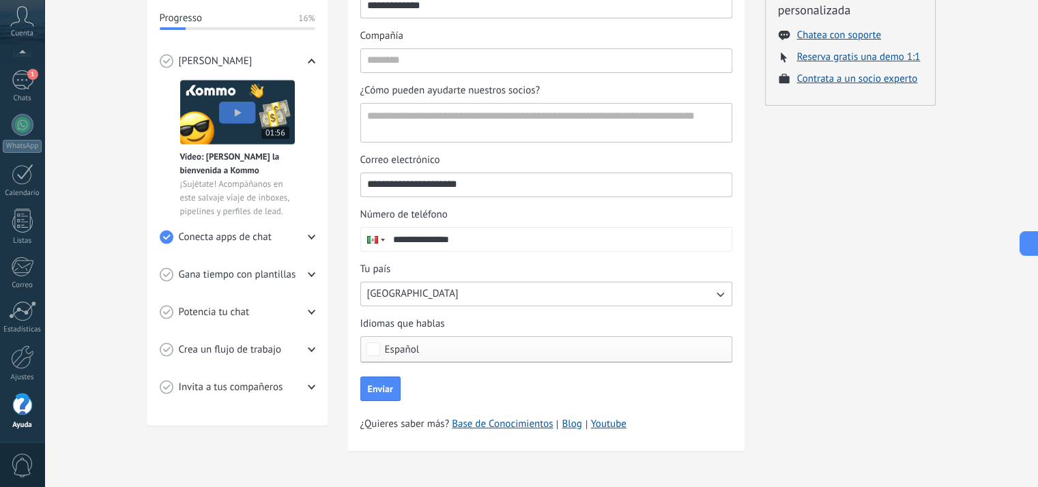
click at [478, 345] on span "Español" at bounding box center [550, 350] width 330 height 10
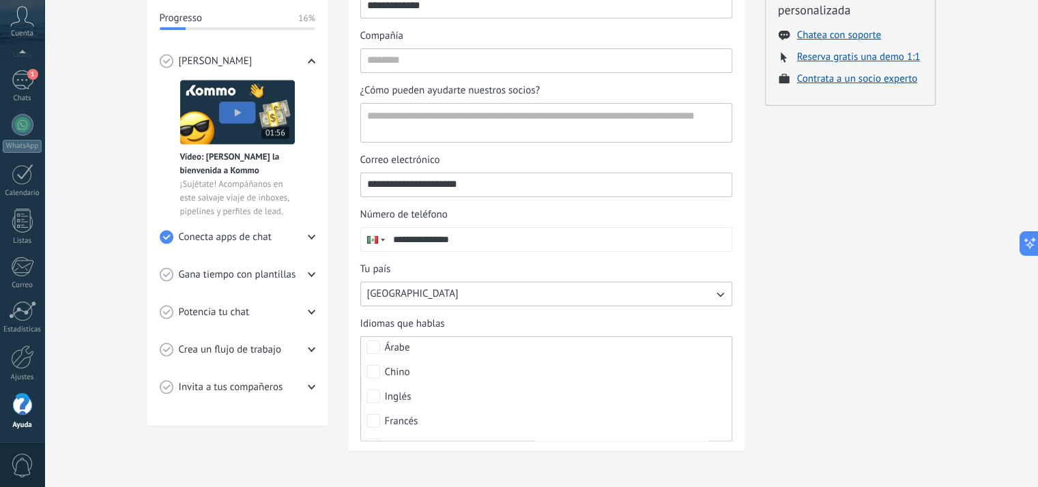
scroll to position [27, 0]
click at [795, 284] on div "💎 Prueba gratis en curso Días restantes 13 Suscríbete ahora Obtén asistencia pe…" at bounding box center [850, 157] width 171 height 622
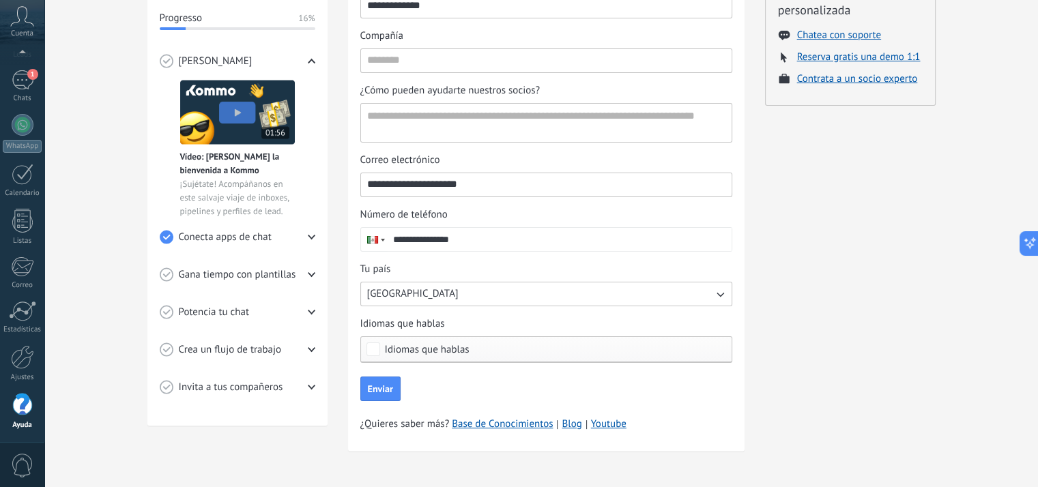
drag, startPoint x: 502, startPoint y: 365, endPoint x: 491, endPoint y: 353, distance: 16.4
click at [491, 353] on form "**********" at bounding box center [546, 188] width 372 height 427
click at [491, 353] on span "Idiomas que hablas" at bounding box center [550, 350] width 330 height 10
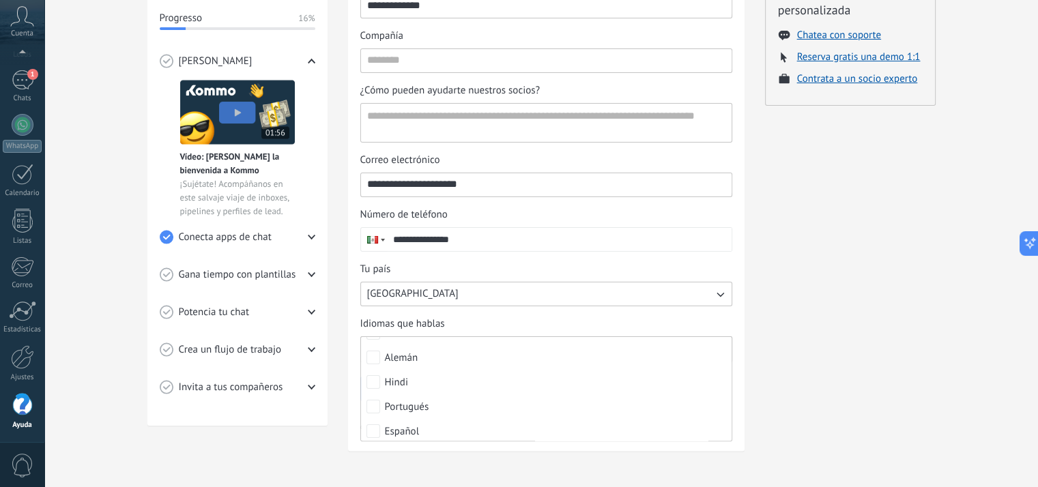
scroll to position [155, 0]
click at [912, 289] on div "💎 Prueba gratis en curso Días restantes 13 Suscríbete ahora Obtén asistencia pe…" at bounding box center [850, 157] width 171 height 622
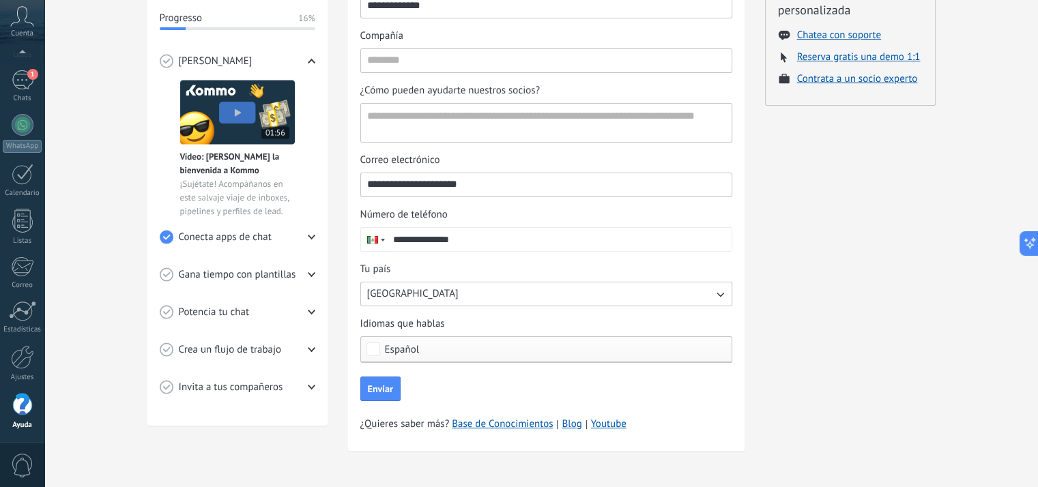
scroll to position [0, 0]
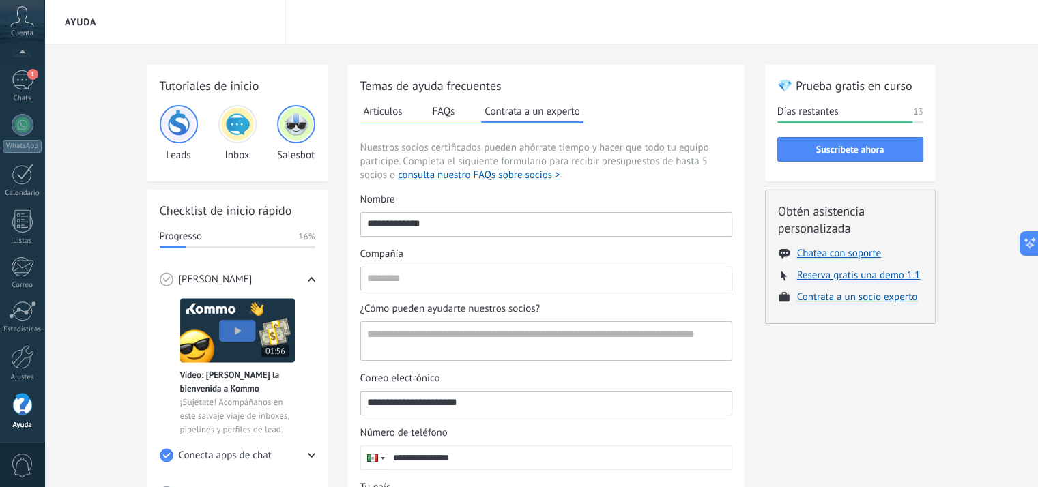
click at [400, 111] on button "Artículos" at bounding box center [383, 111] width 46 height 20
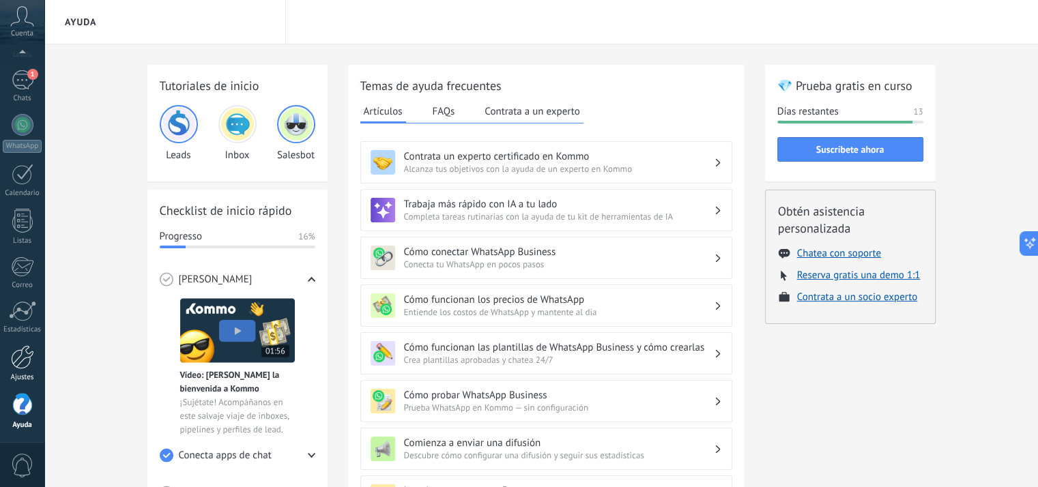
click at [33, 363] on link "Ajustes" at bounding box center [22, 363] width 44 height 37
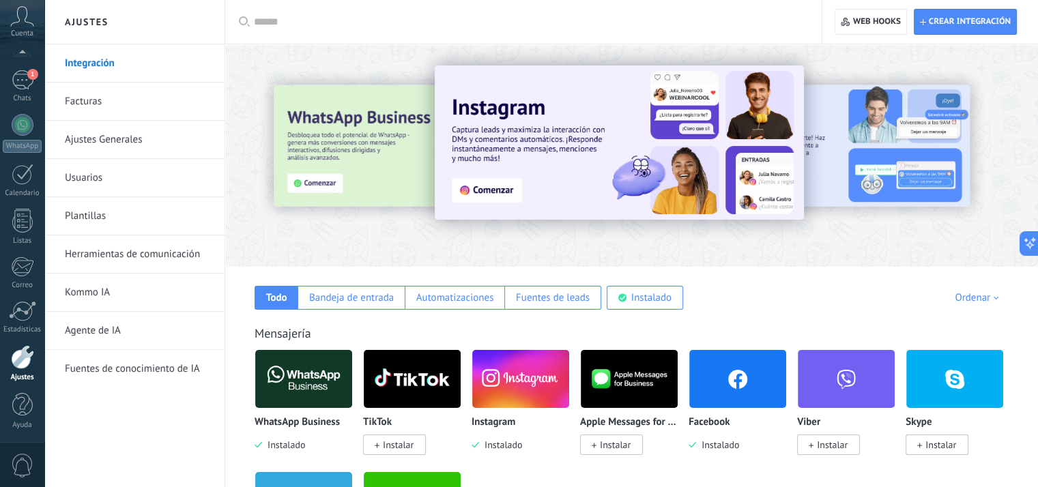
click at [156, 243] on link "Herramientas de comunicación" at bounding box center [138, 255] width 146 height 38
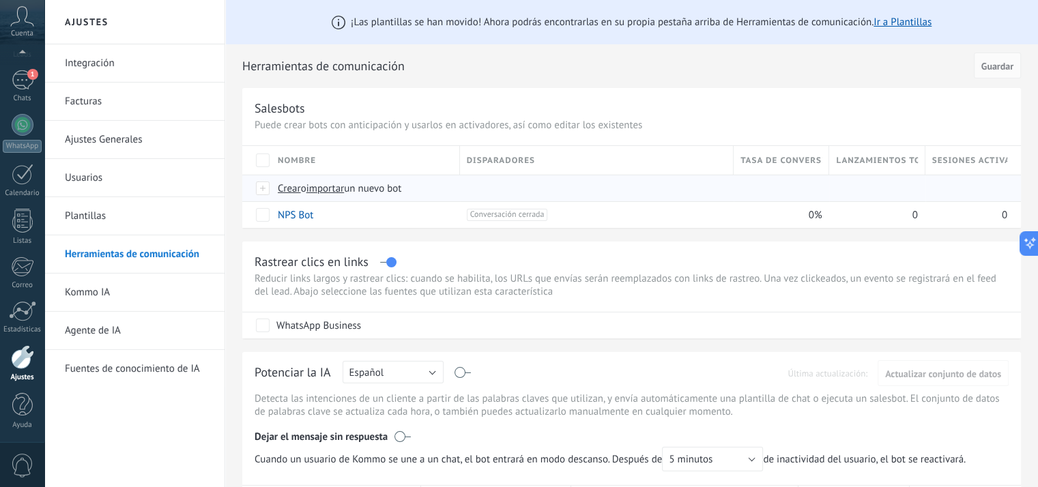
click at [298, 188] on span "Crear" at bounding box center [289, 188] width 23 height 13
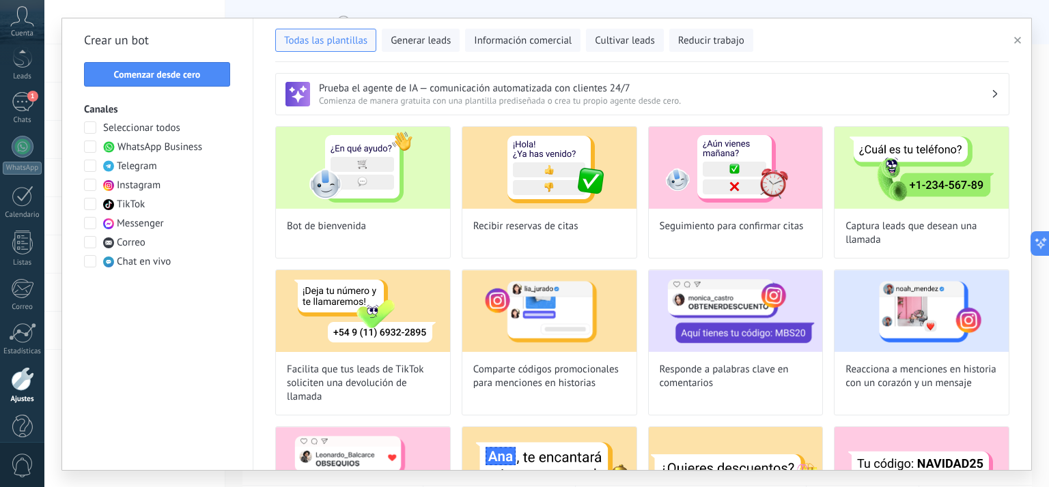
scroll to position [80, 0]
click at [94, 152] on div at bounding box center [91, 148] width 14 height 14
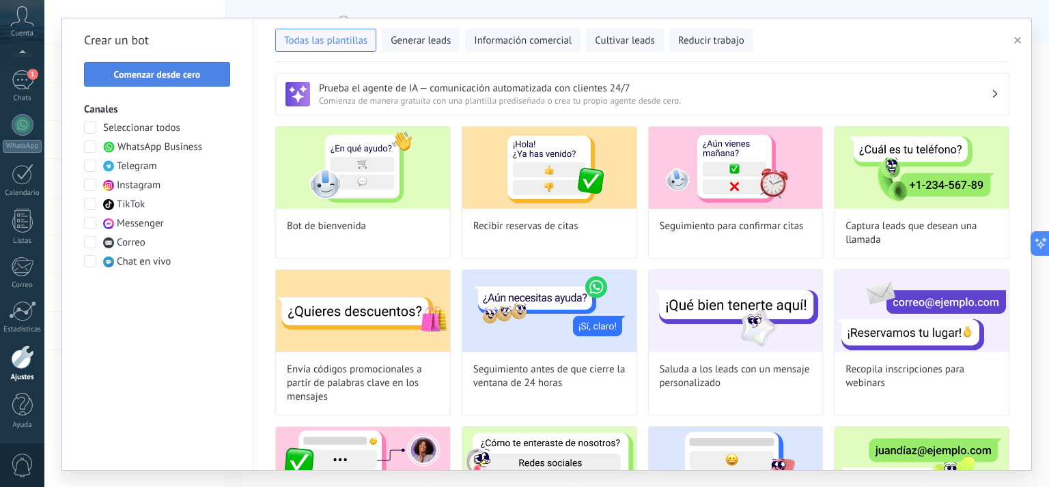
click at [189, 74] on span "Comenzar desde cero" at bounding box center [157, 75] width 87 height 10
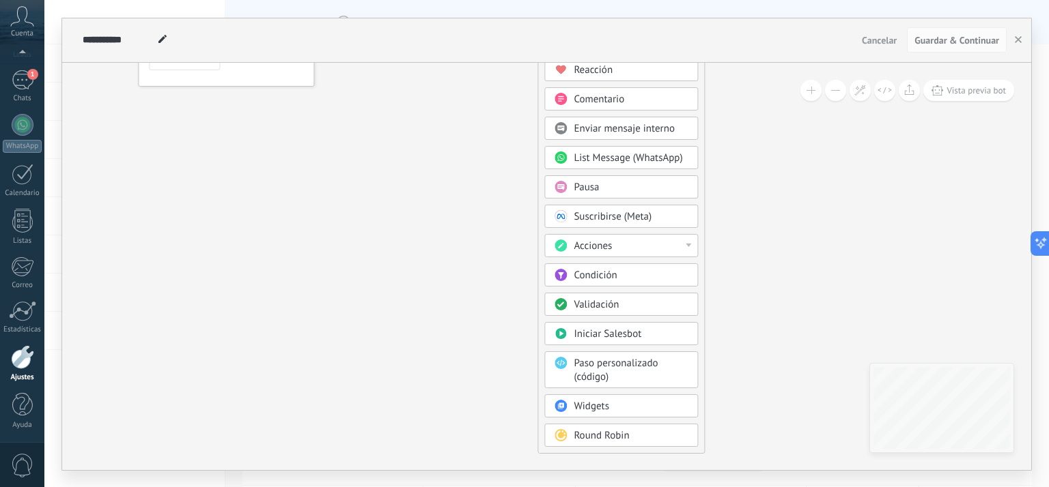
click at [431, 229] on icon at bounding box center [495, 205] width 918 height 1174
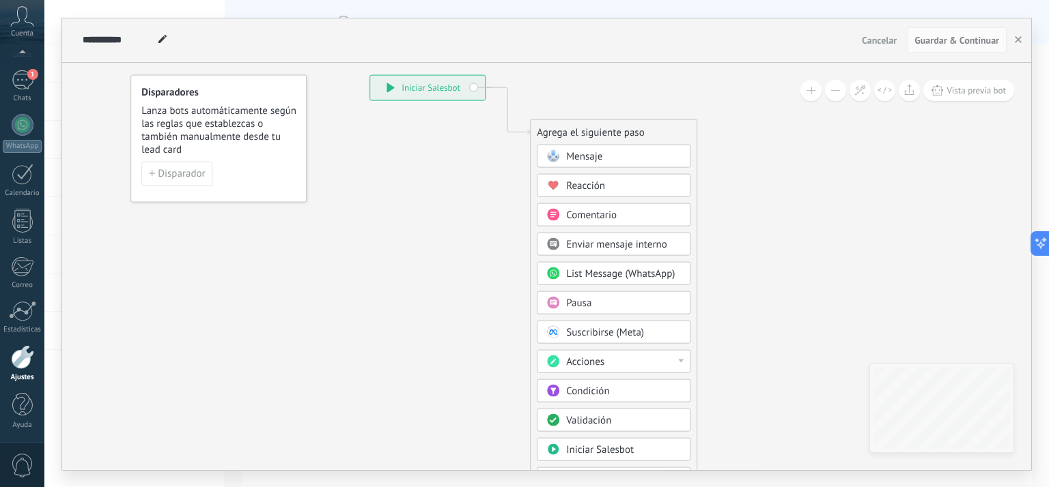
click at [589, 157] on span "Mensaje" at bounding box center [584, 156] width 36 height 13
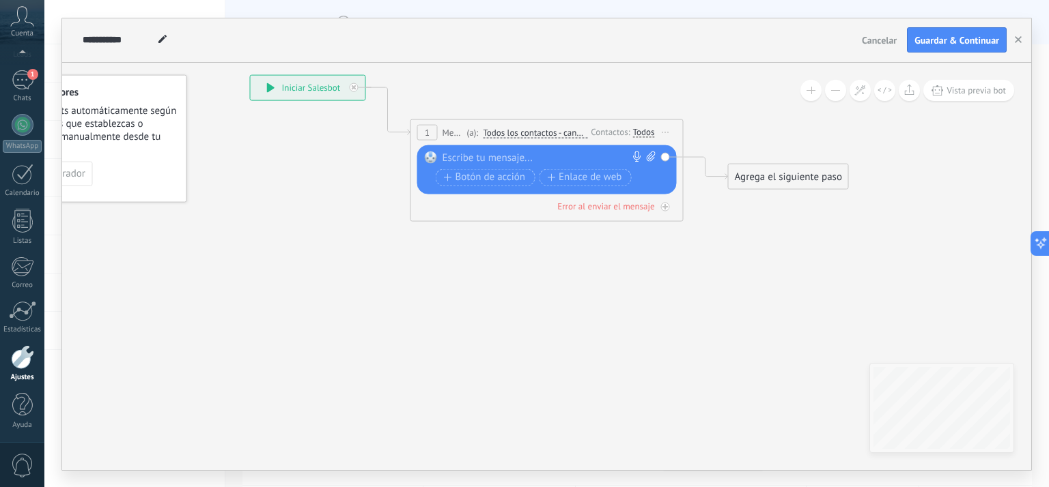
click at [554, 158] on div at bounding box center [543, 158] width 203 height 14
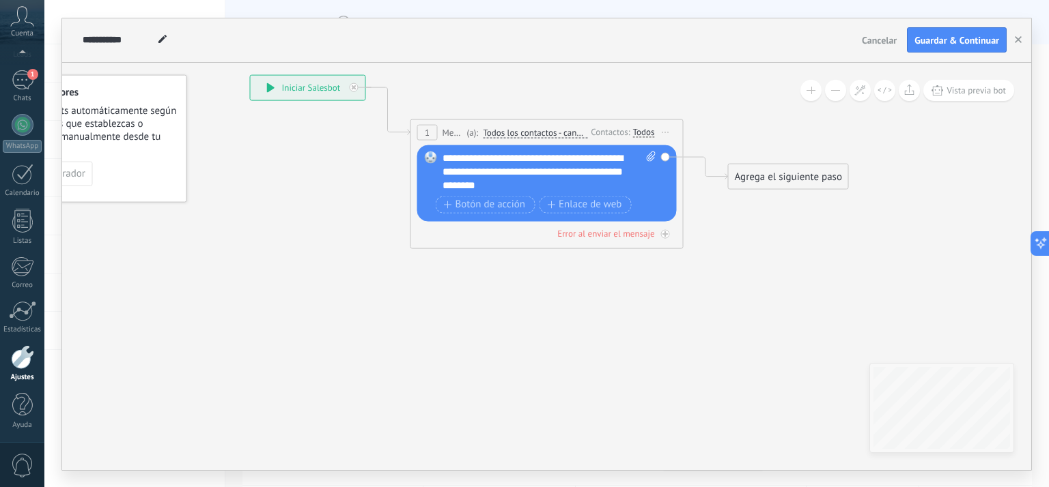
click at [579, 173] on div "**********" at bounding box center [549, 171] width 214 height 41
click at [522, 237] on div "Error al enviar el mensaje" at bounding box center [546, 233] width 259 height 13
click at [632, 234] on div "Error al enviar el mensaje" at bounding box center [605, 233] width 97 height 12
click at [950, 54] on div "**********" at bounding box center [546, 40] width 969 height 44
click at [950, 51] on button "Guardar & Continuar" at bounding box center [957, 40] width 100 height 26
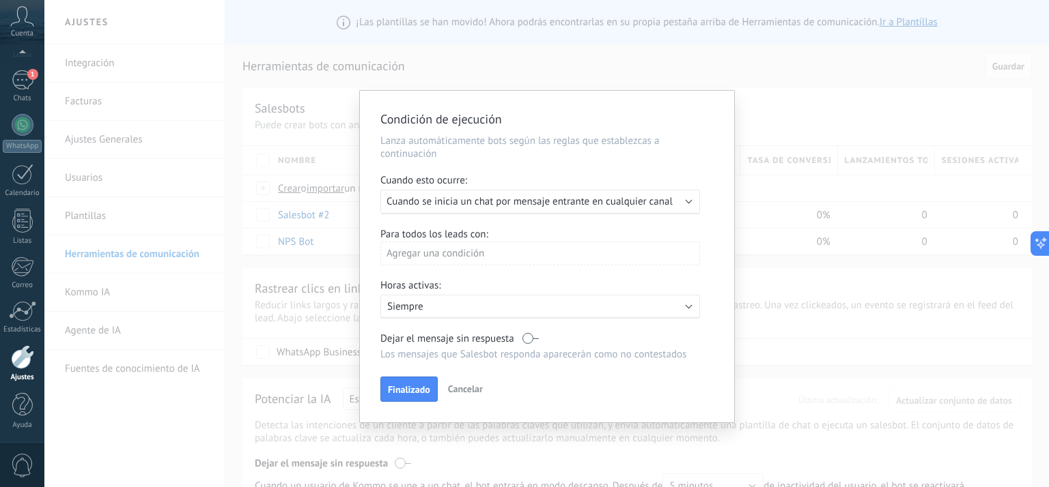
click at [639, 207] on span "Cuando se inicia un chat por mensaje entrante en cualquier canal" at bounding box center [529, 201] width 286 height 13
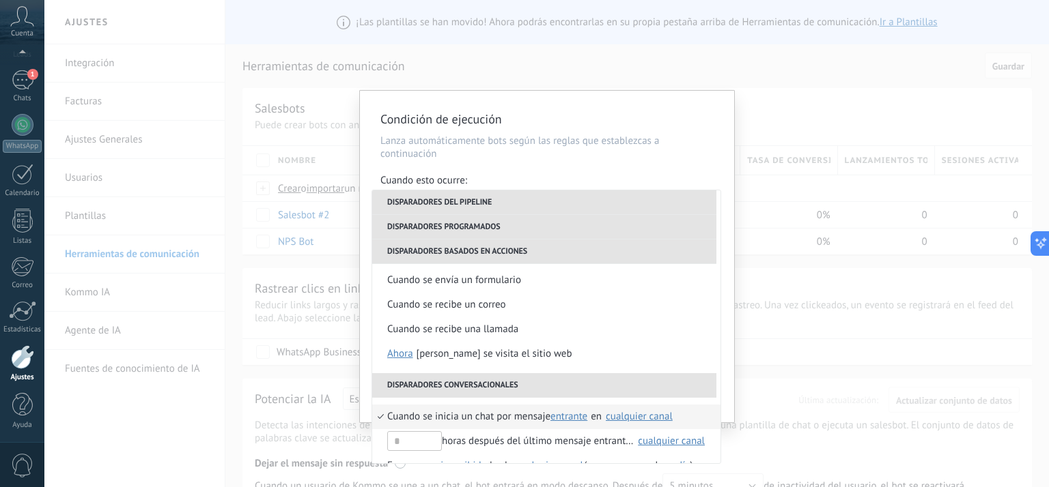
scroll to position [227, 0]
click at [793, 256] on div "**********" at bounding box center [546, 243] width 1004 height 487
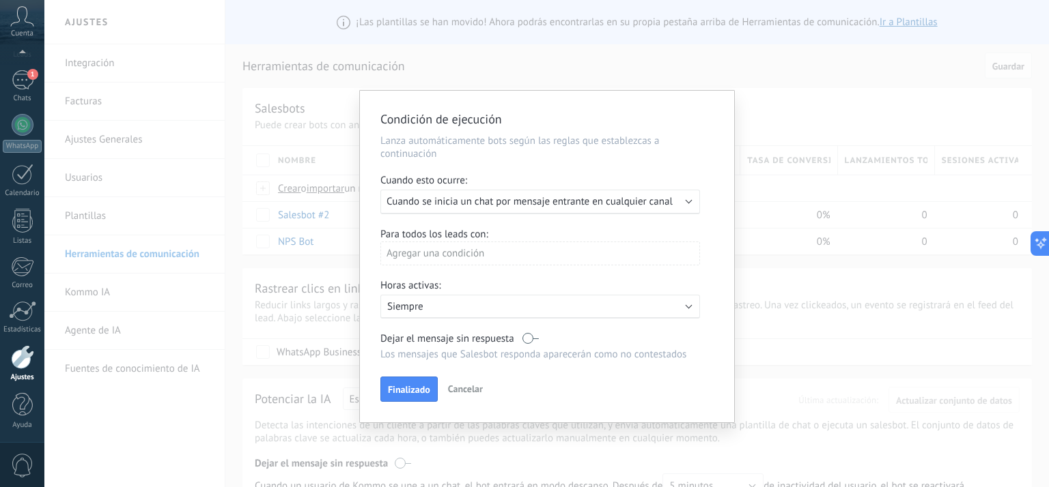
click at [569, 259] on div "Agregar una condición" at bounding box center [540, 254] width 320 height 24
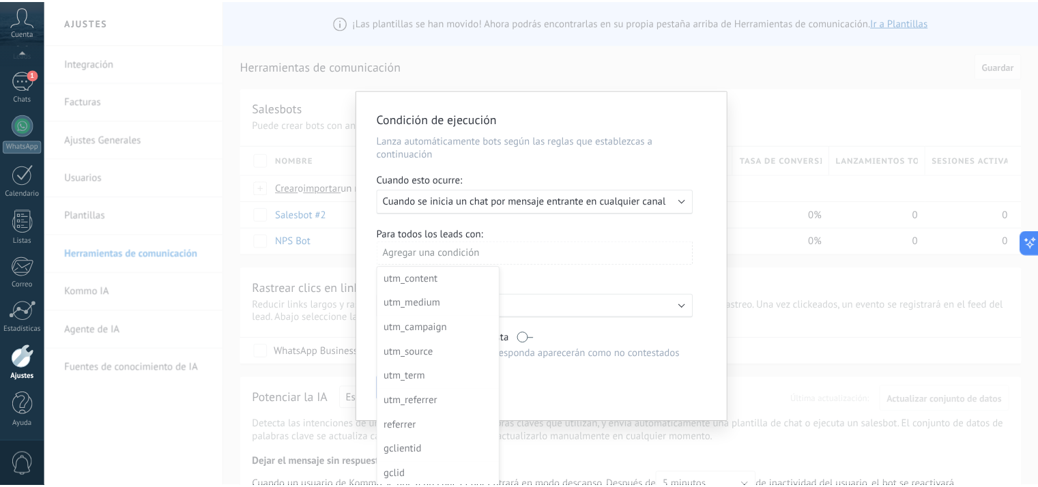
scroll to position [0, 0]
click at [632, 277] on div at bounding box center [547, 257] width 374 height 332
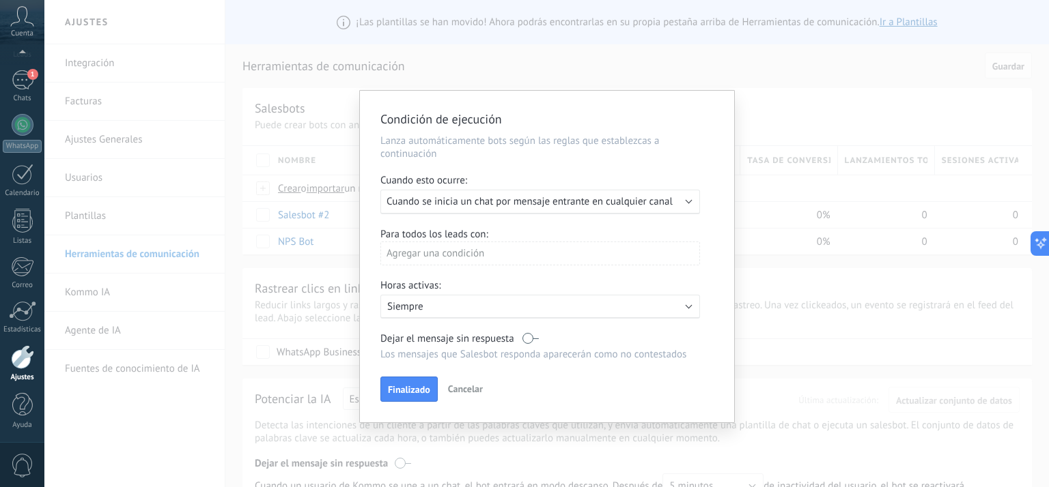
click at [534, 309] on p "Siempre" at bounding box center [506, 306] width 239 height 13
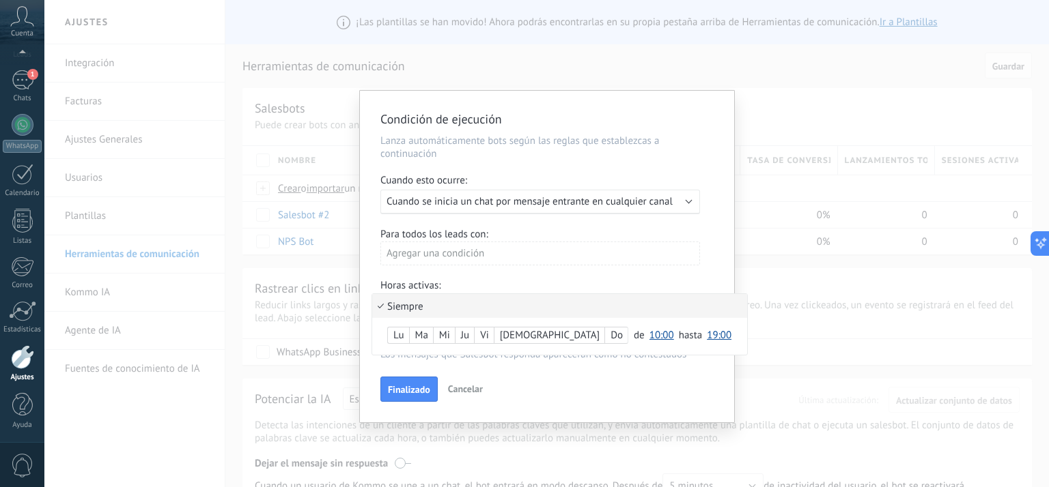
click at [412, 396] on div at bounding box center [547, 257] width 374 height 332
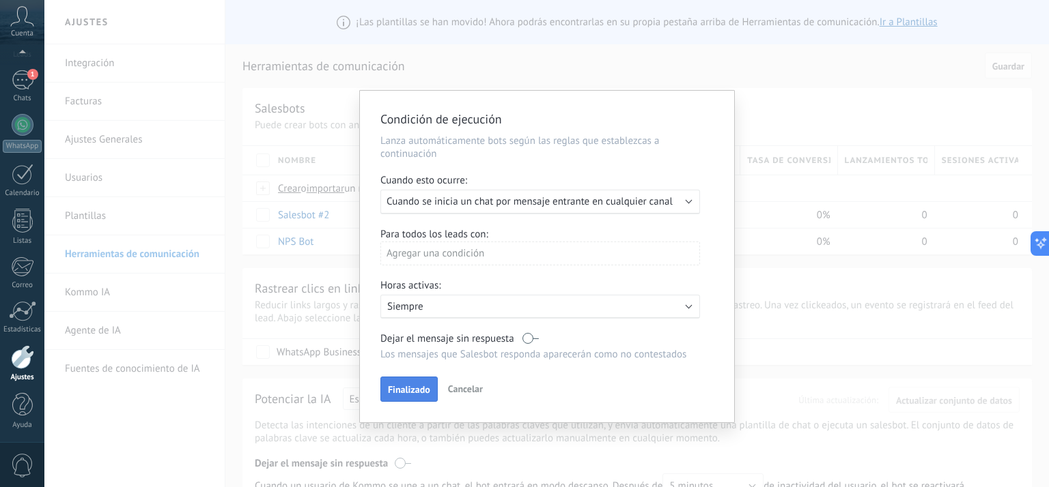
click at [422, 389] on span "Finalizado" at bounding box center [409, 390] width 42 height 10
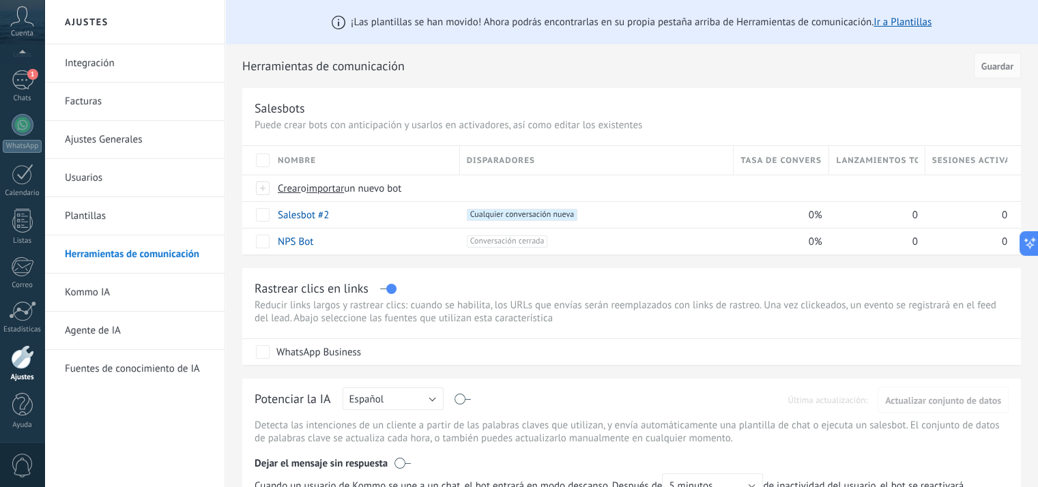
click at [616, 78] on h2 "Herramientas de comunicación" at bounding box center [605, 66] width 727 height 27
